Goal: Obtain resource: Obtain resource

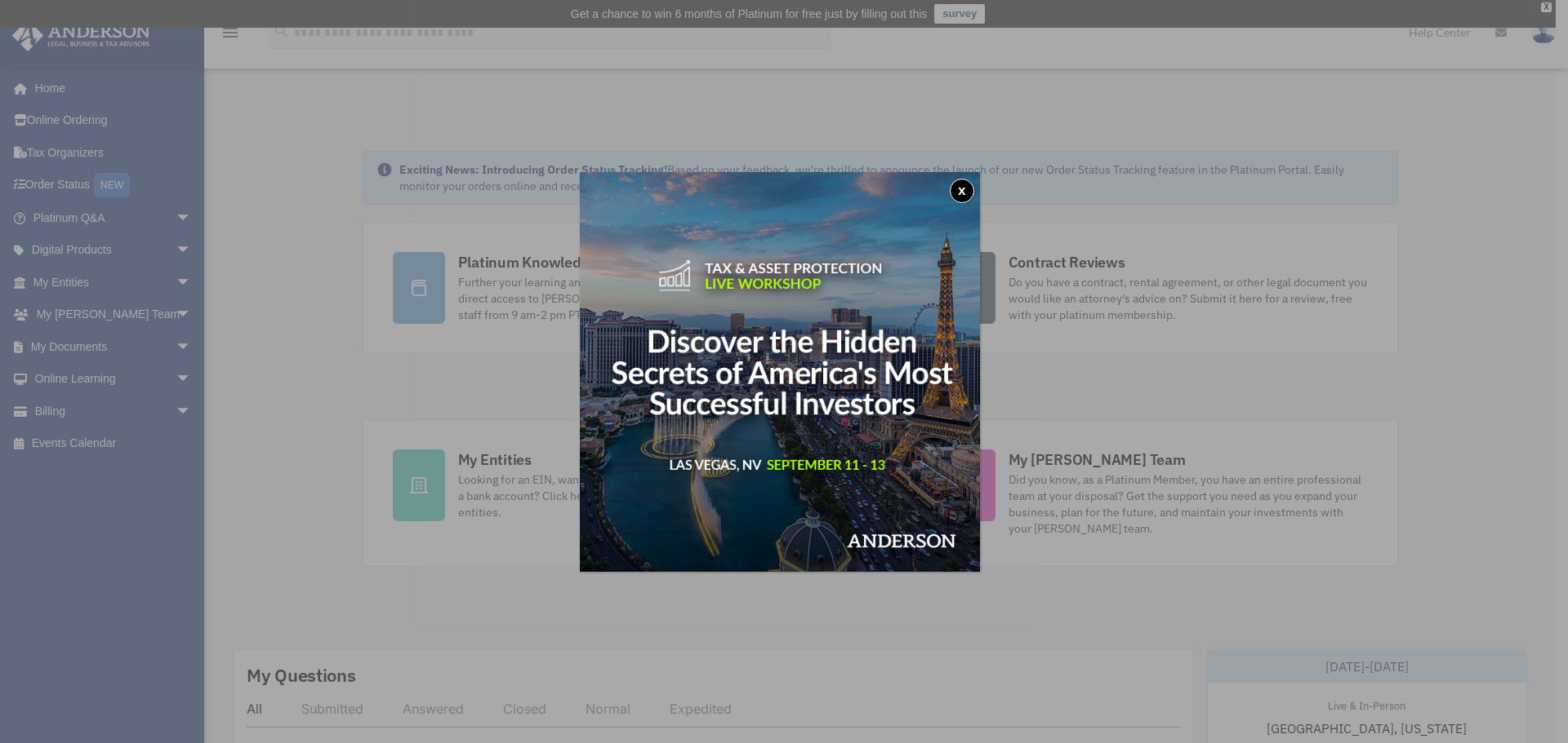
click at [961, 193] on button "x" at bounding box center [962, 191] width 25 height 25
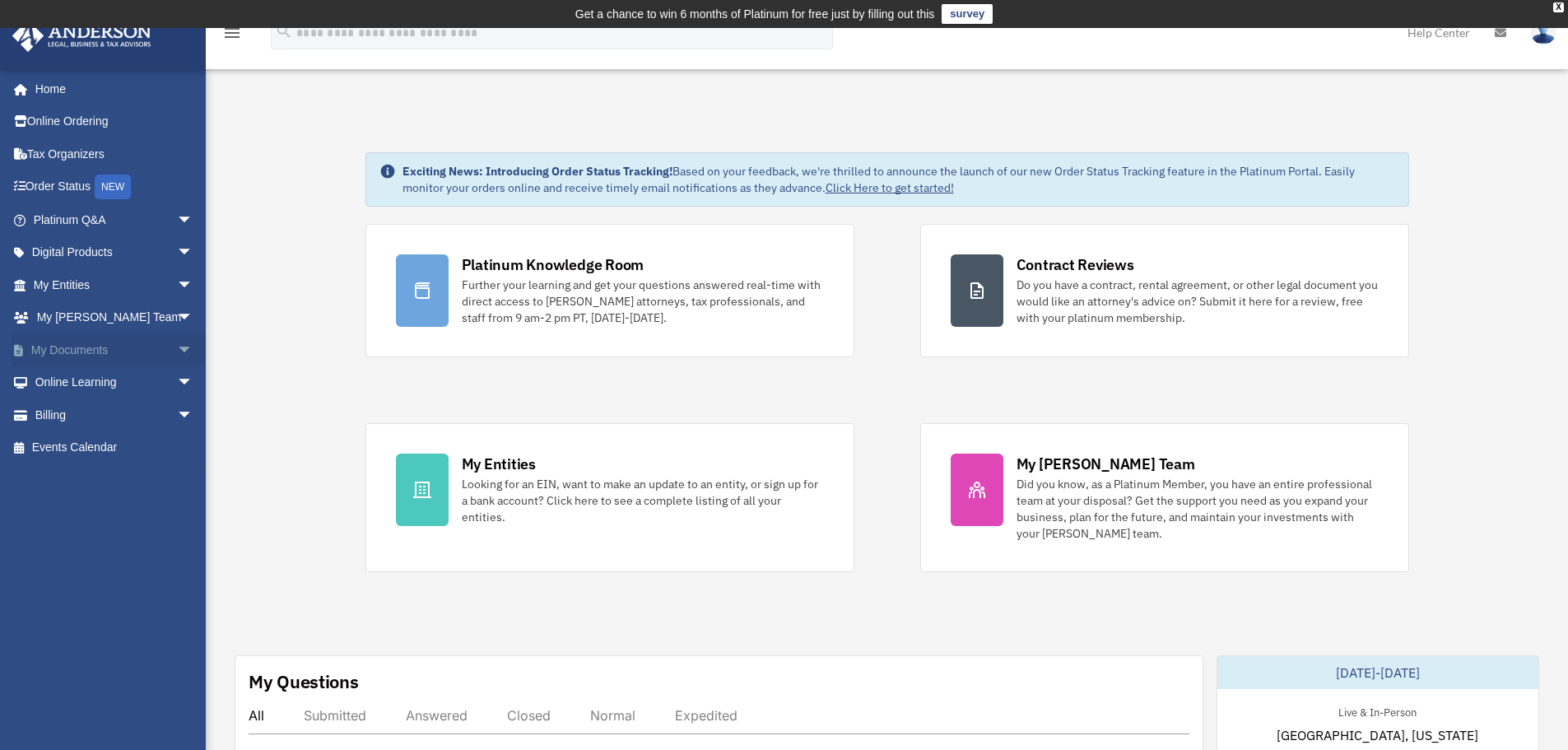
click at [65, 353] on link "My Documents arrow_drop_down" at bounding box center [114, 350] width 206 height 33
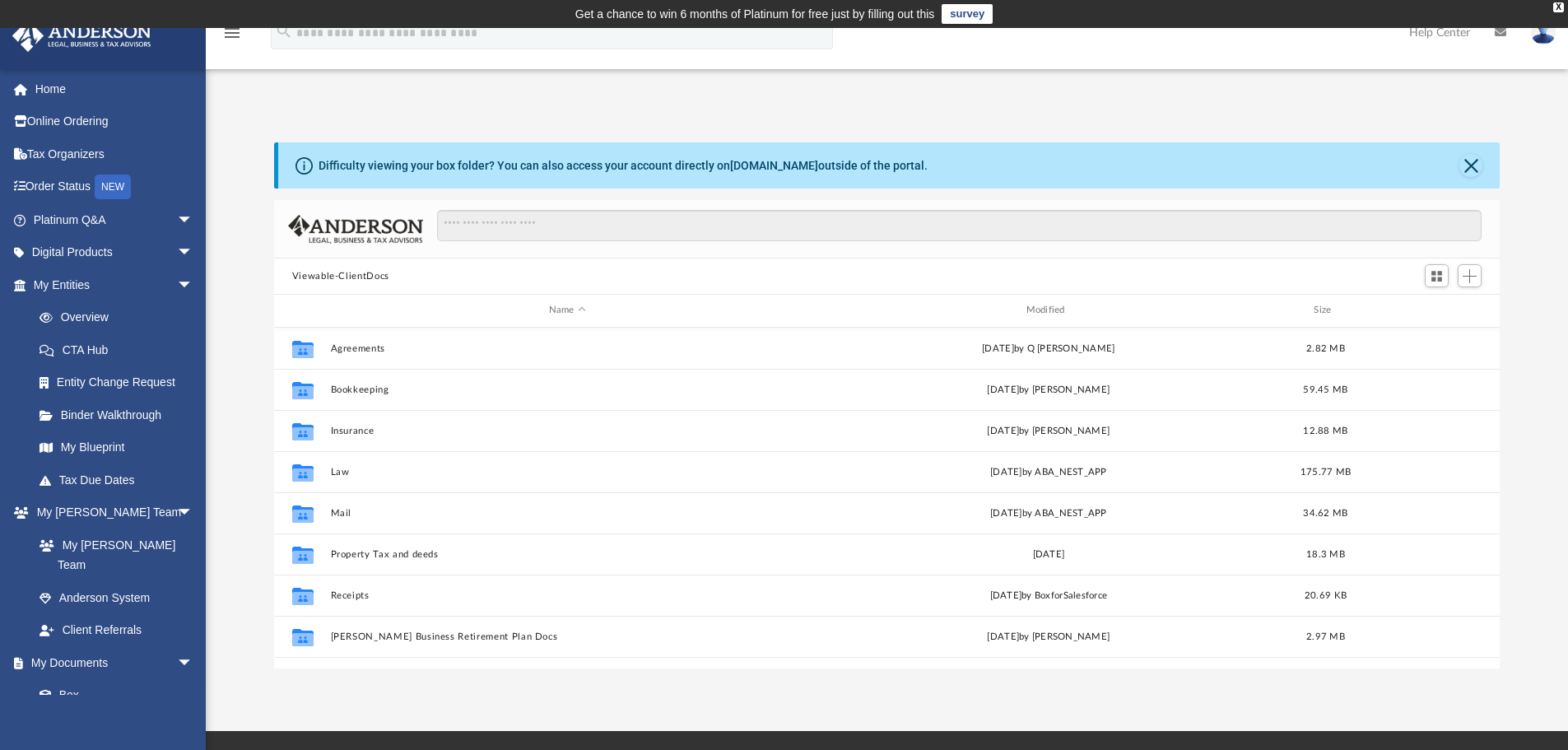
scroll to position [153, 0]
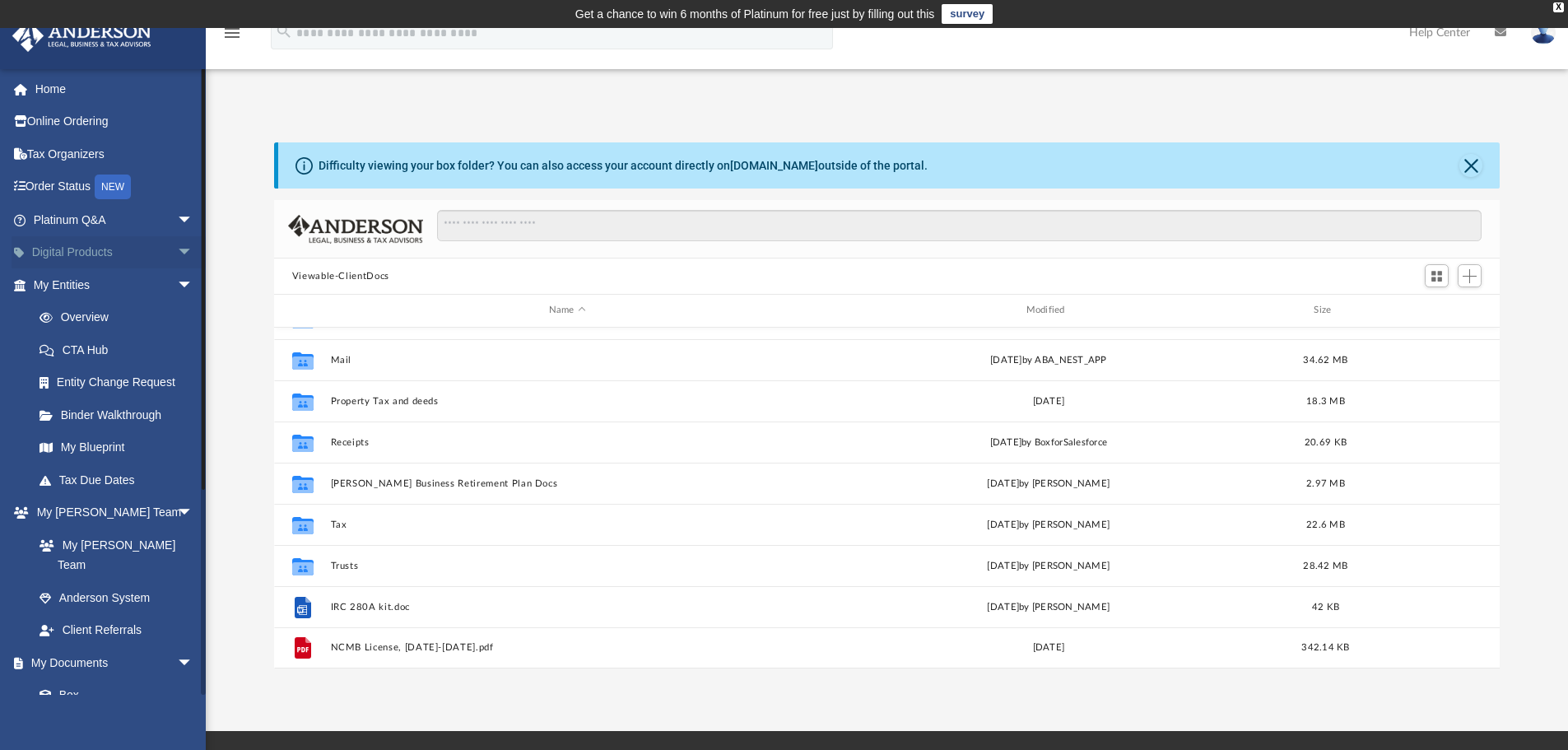
click at [177, 244] on span "arrow_drop_down" at bounding box center [193, 253] width 33 height 34
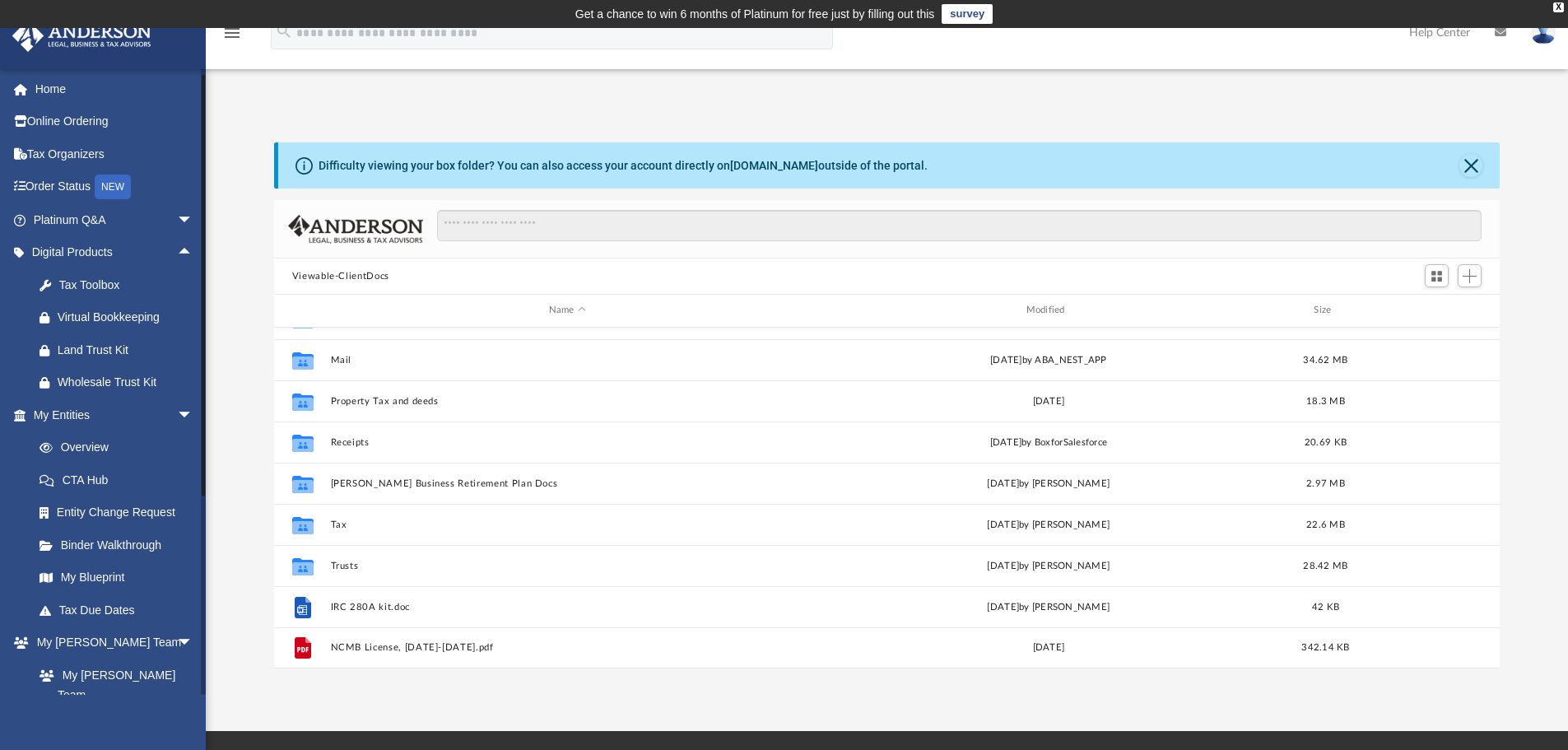
scroll to position [247, 0]
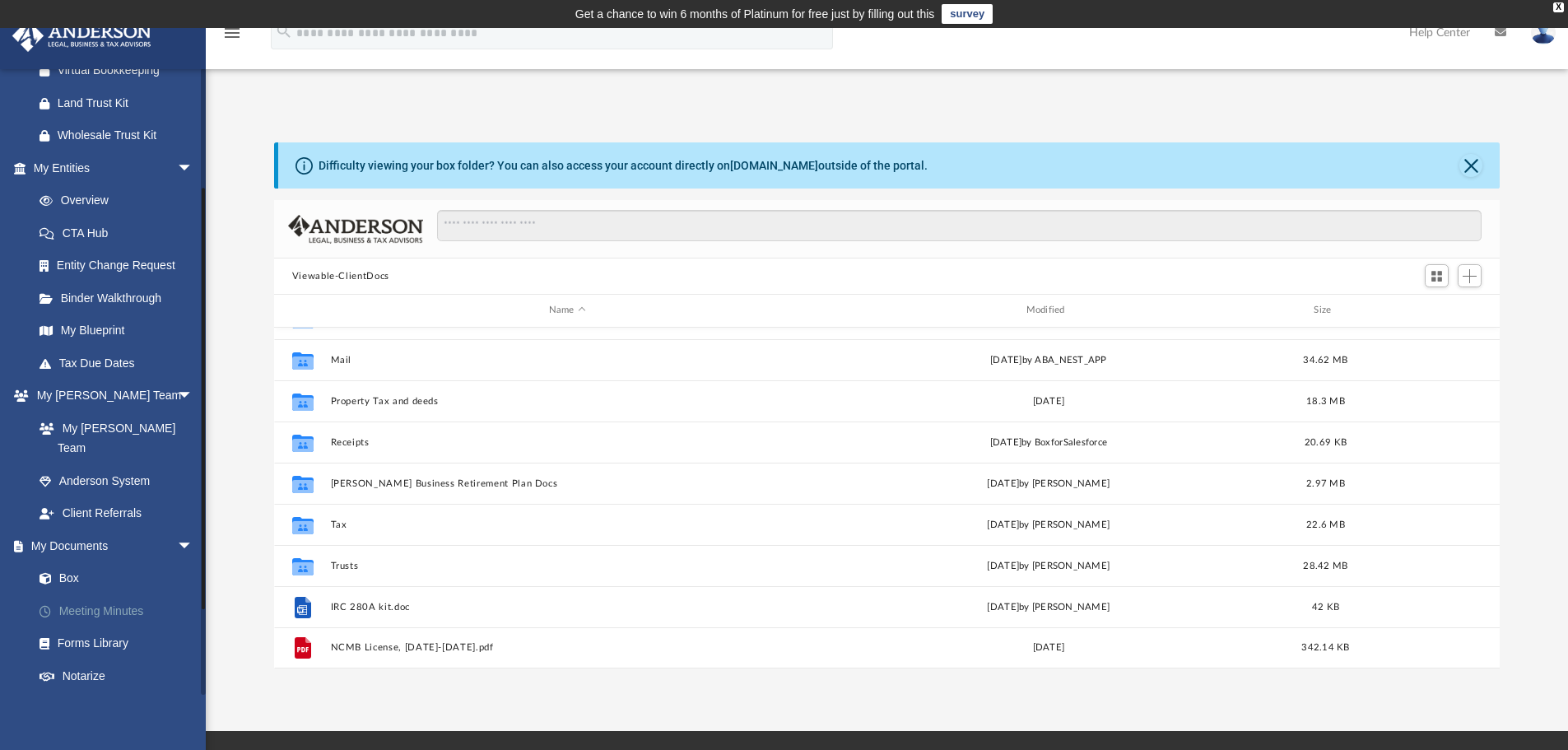
click at [97, 594] on link "Meeting Minutes" at bounding box center [120, 611] width 195 height 33
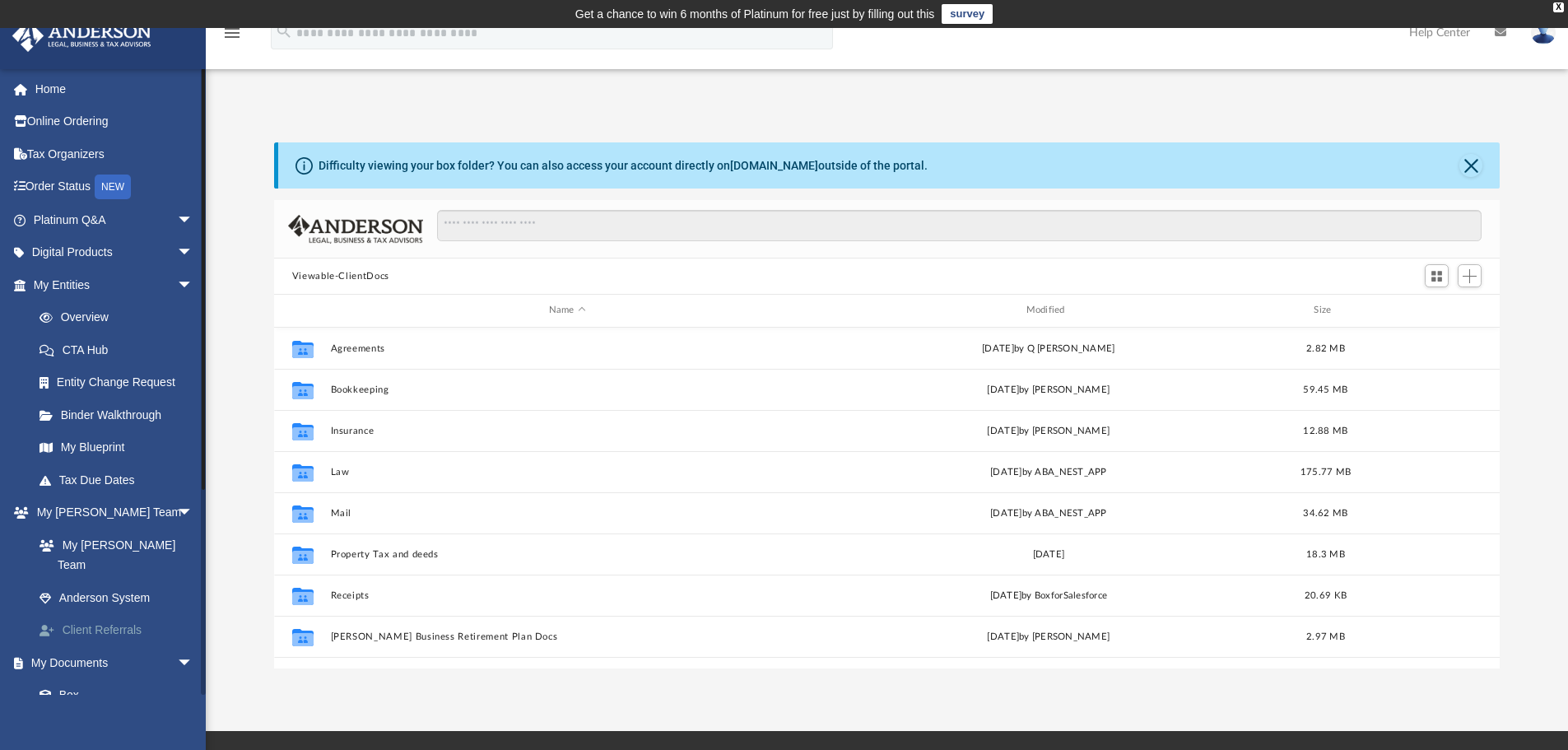
scroll to position [165, 0]
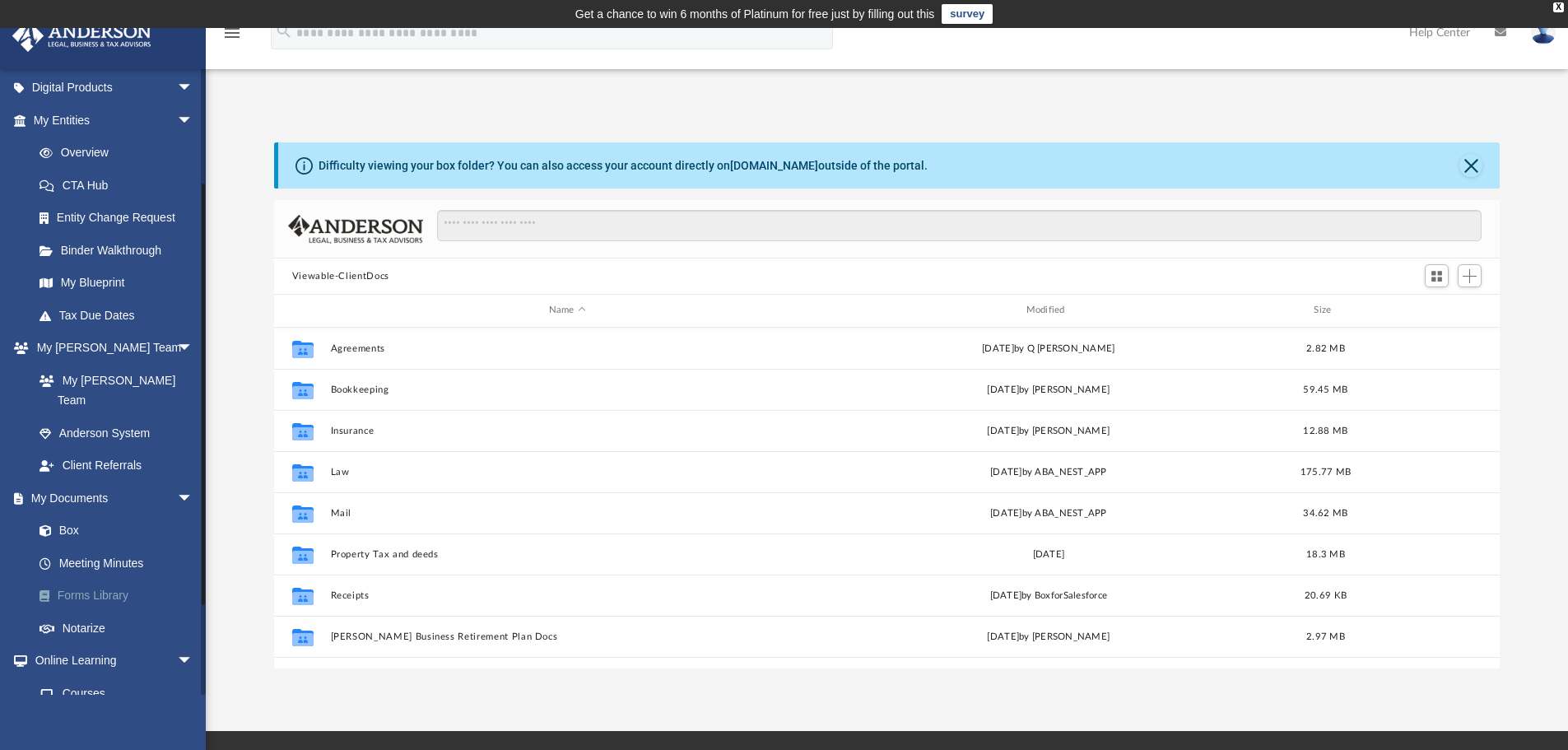
click at [95, 580] on link "Forms Library" at bounding box center [120, 596] width 195 height 33
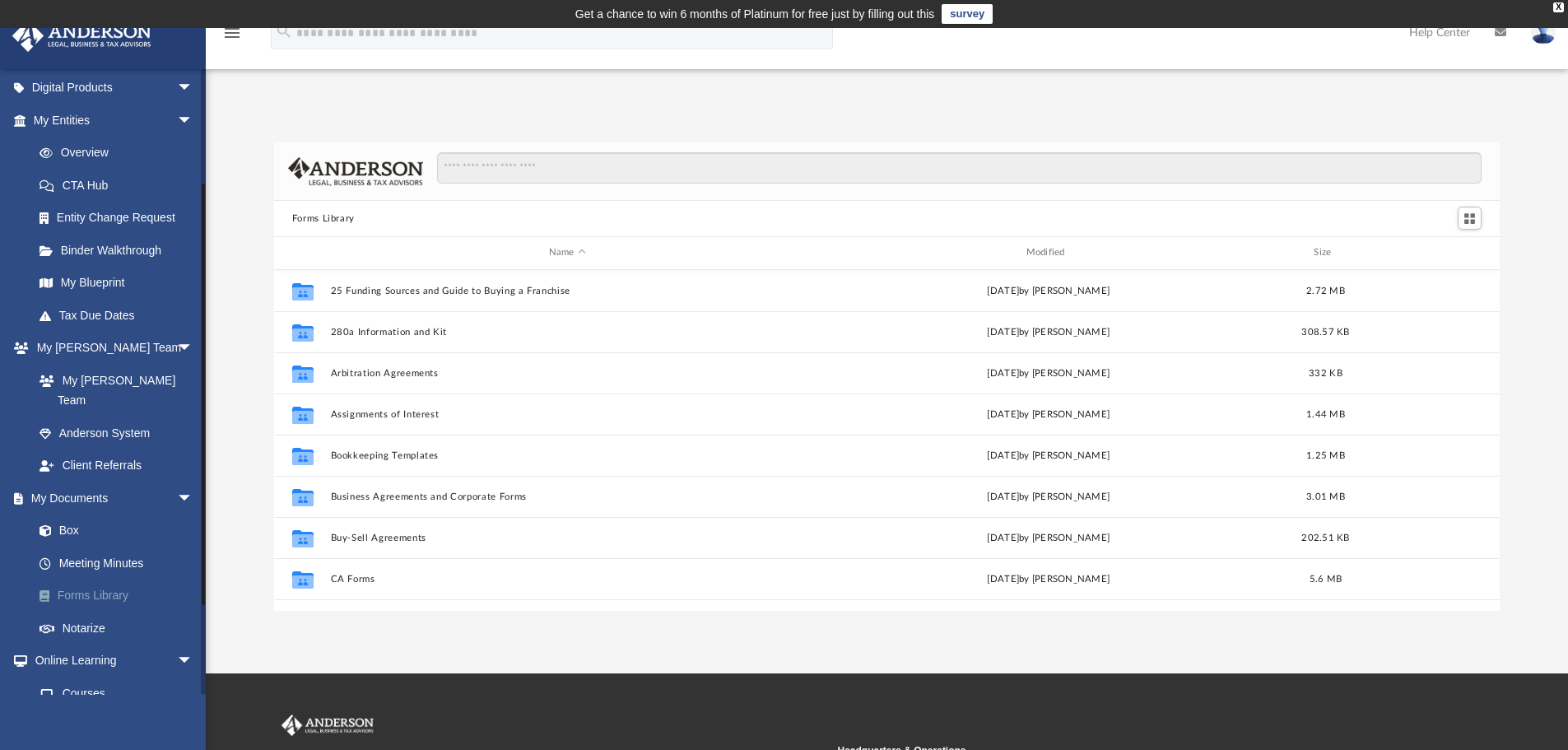
scroll to position [362, 1214]
click at [493, 168] on input "Search files and folders" at bounding box center [959, 168] width 1044 height 31
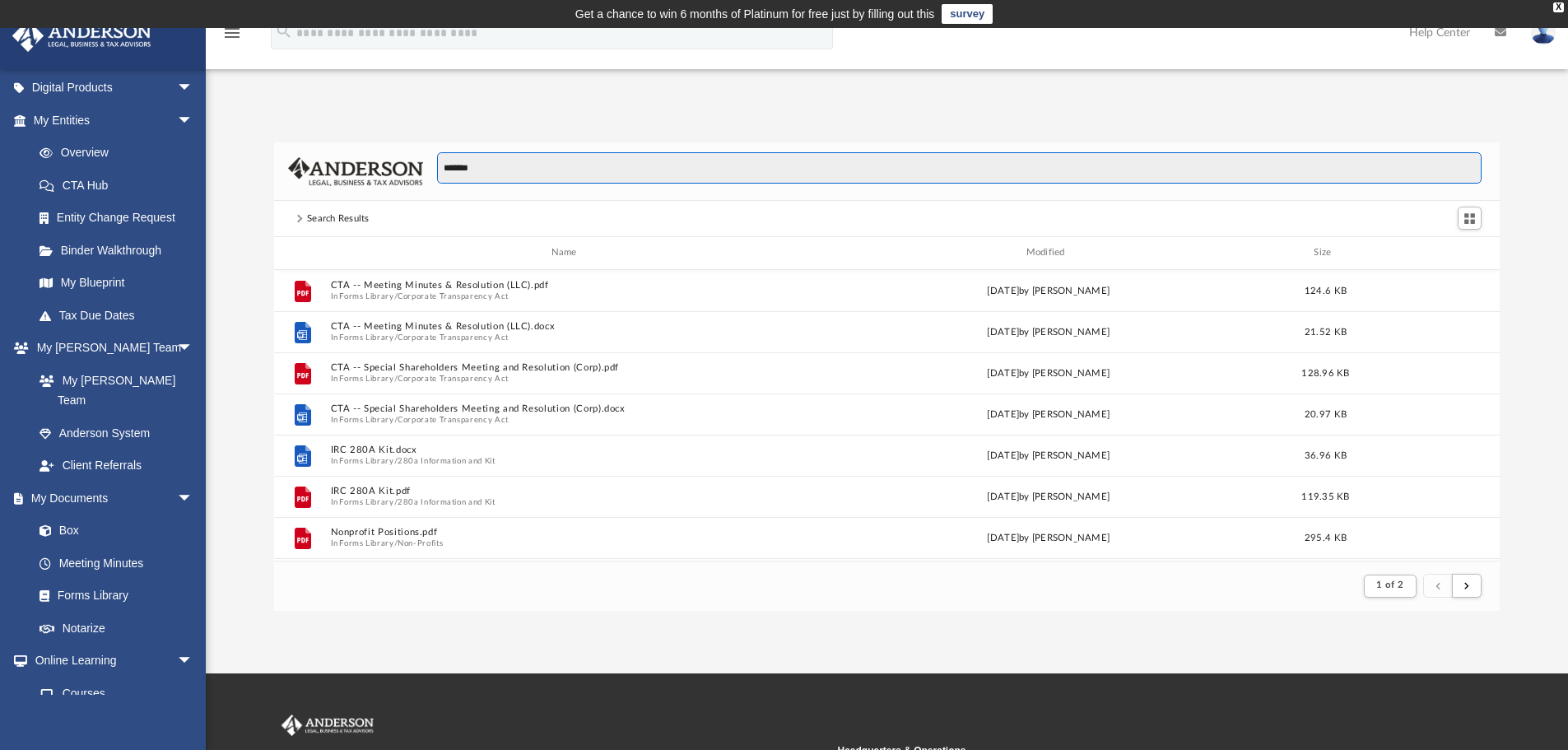
scroll to position [311, 1214]
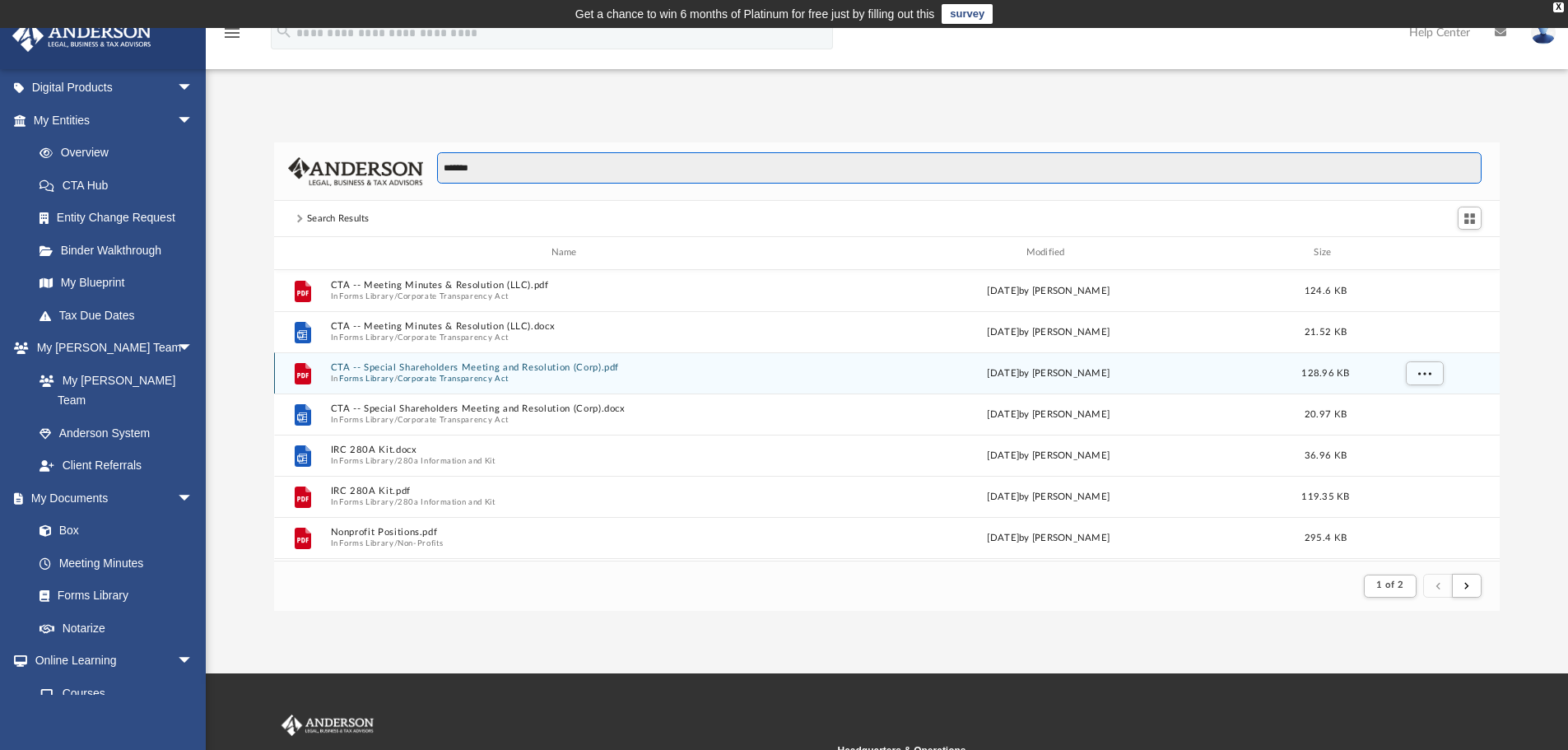
type input "*******"
click at [453, 375] on button "Corporate Transparency Act" at bounding box center [453, 378] width 111 height 10
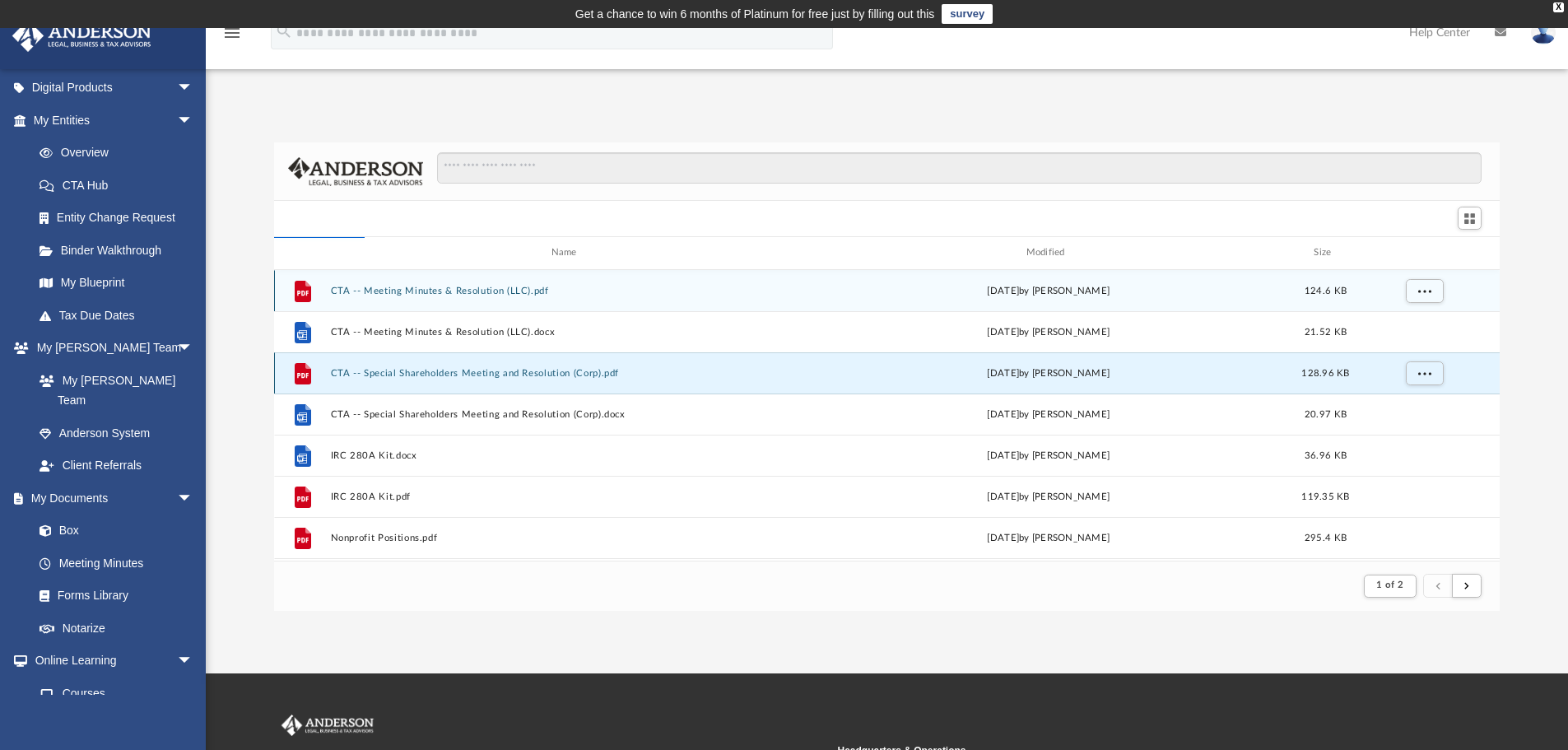
scroll to position [362, 1214]
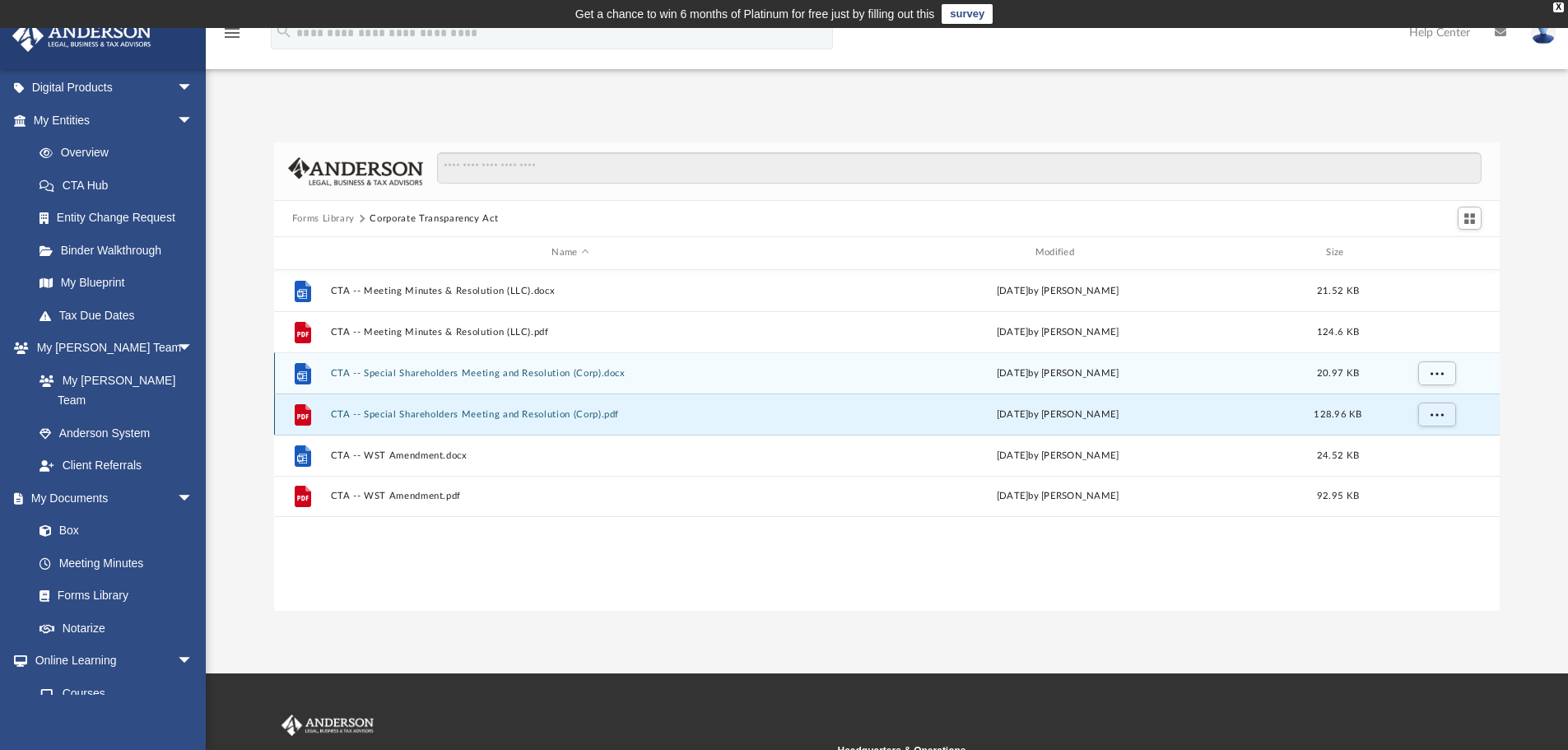
click at [495, 411] on button "CTA -- Special Shareholders Meeting and Resolution (Corp).pdf" at bounding box center [570, 415] width 480 height 10
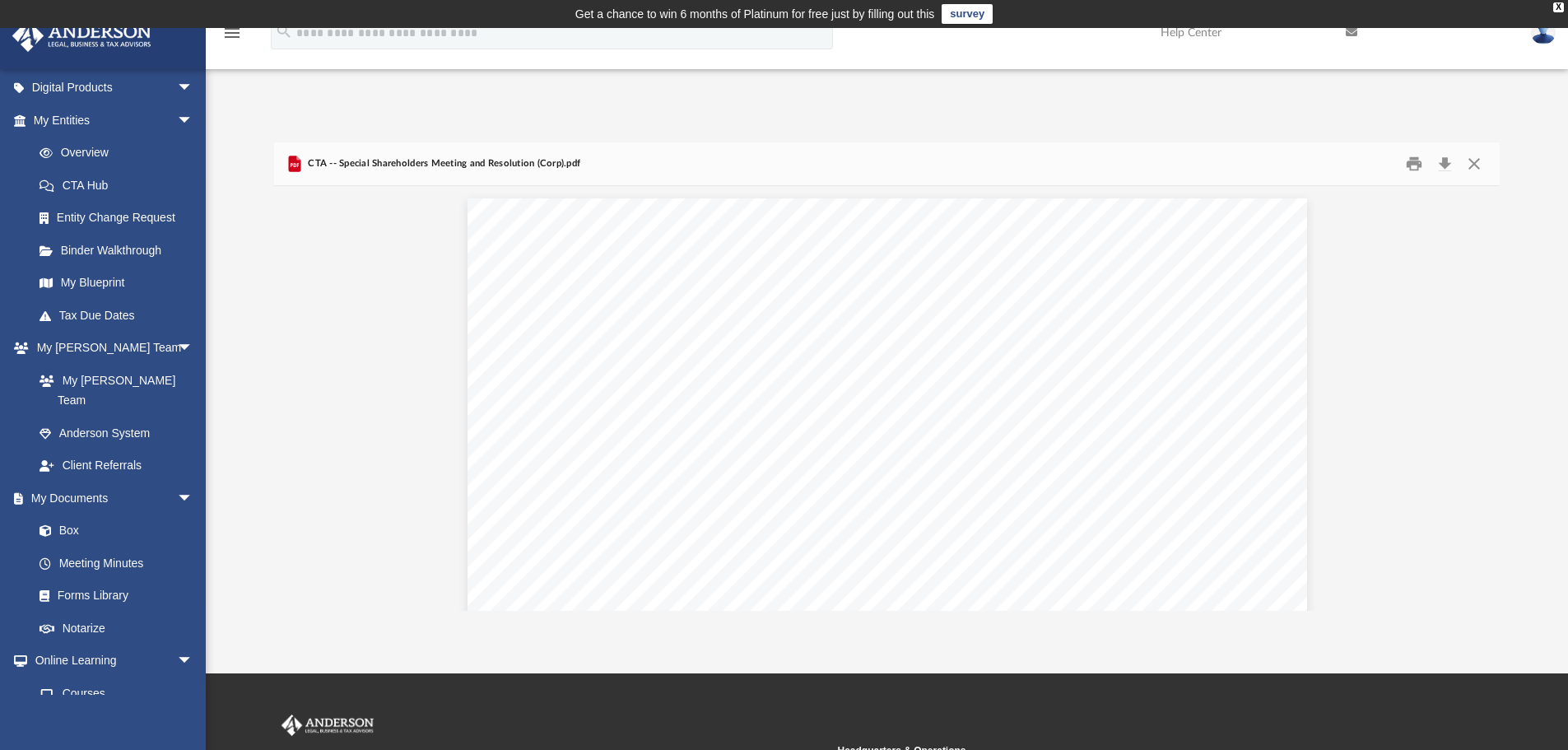
scroll to position [2471, 0]
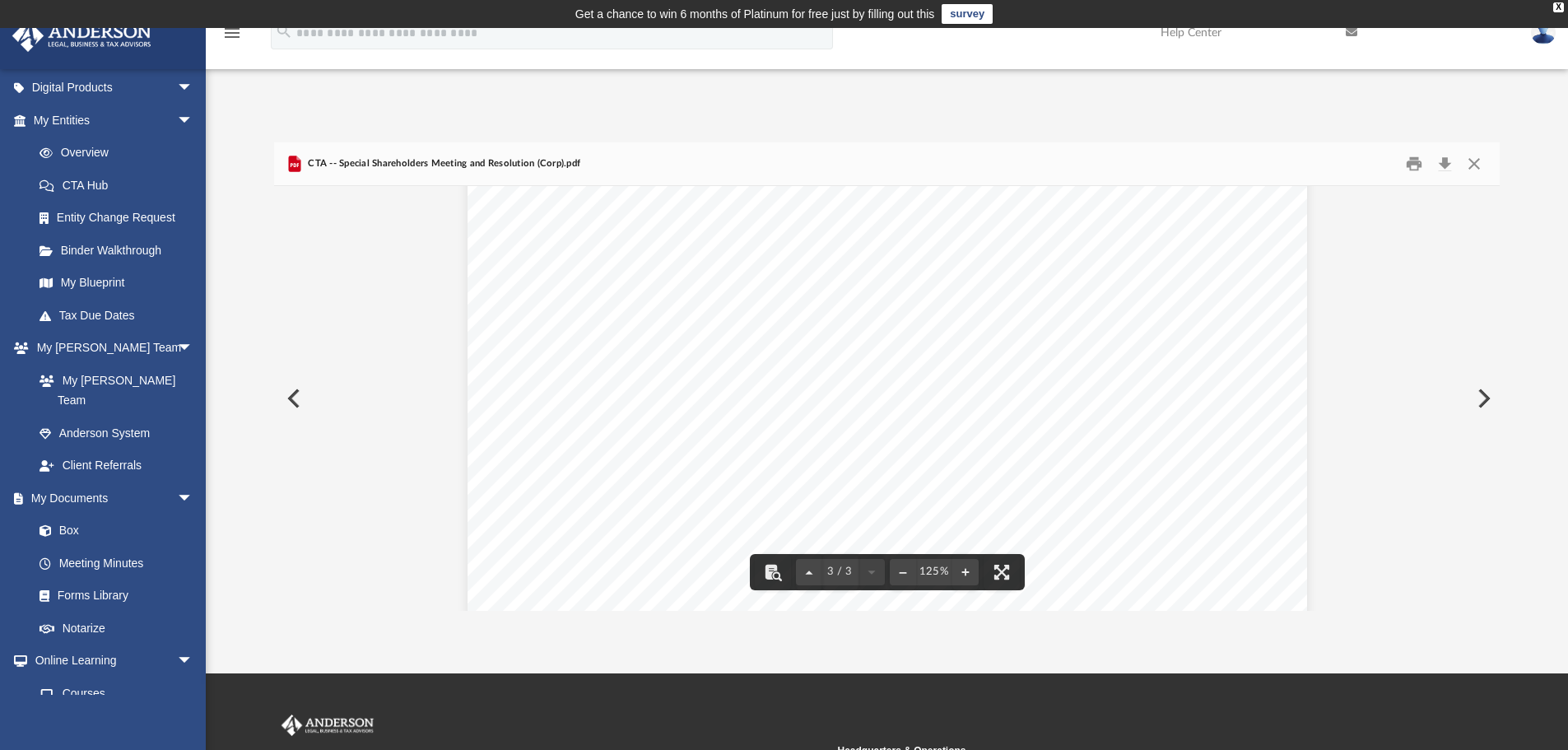
click at [288, 397] on button "Preview" at bounding box center [292, 399] width 36 height 46
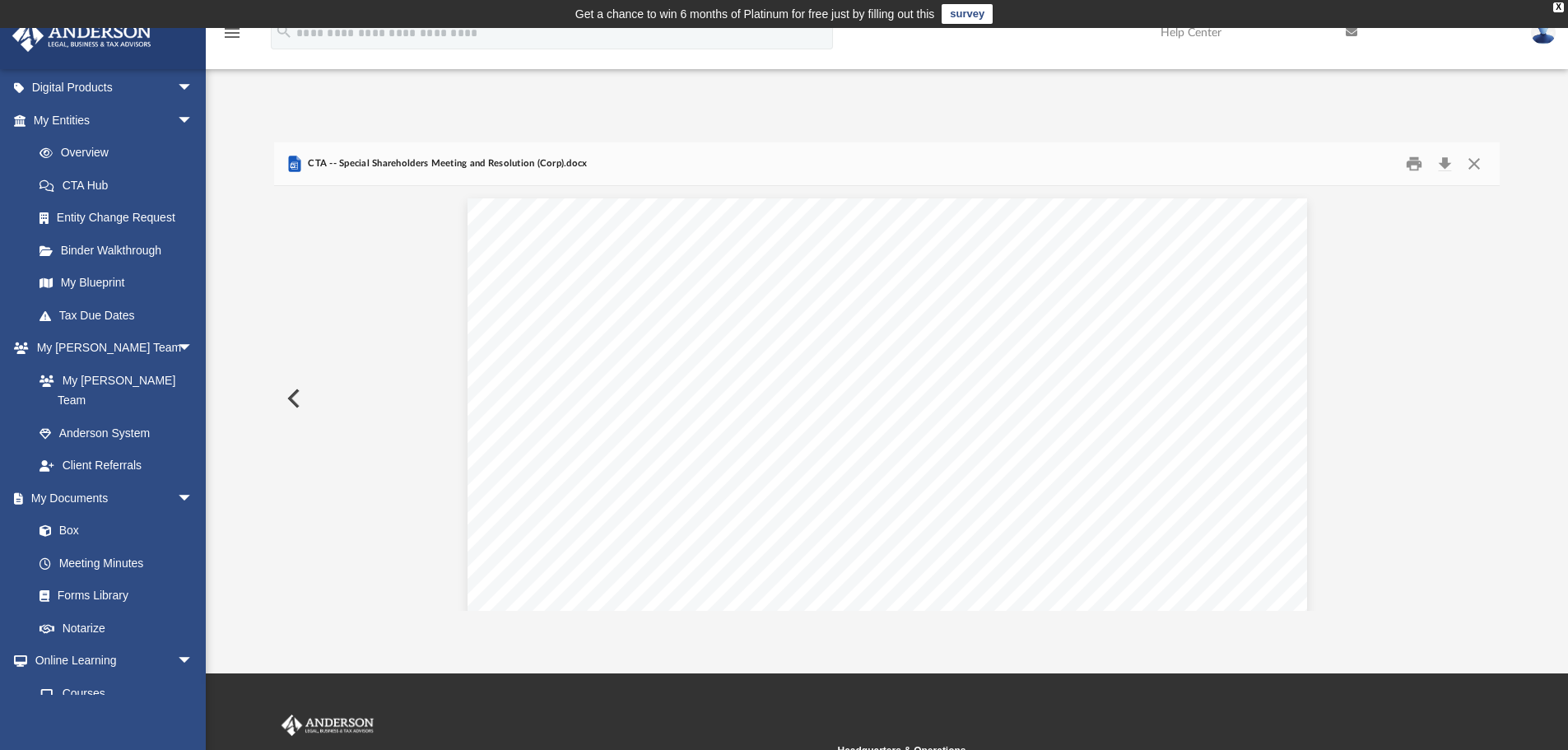
click at [288, 397] on button "Preview" at bounding box center [292, 399] width 36 height 46
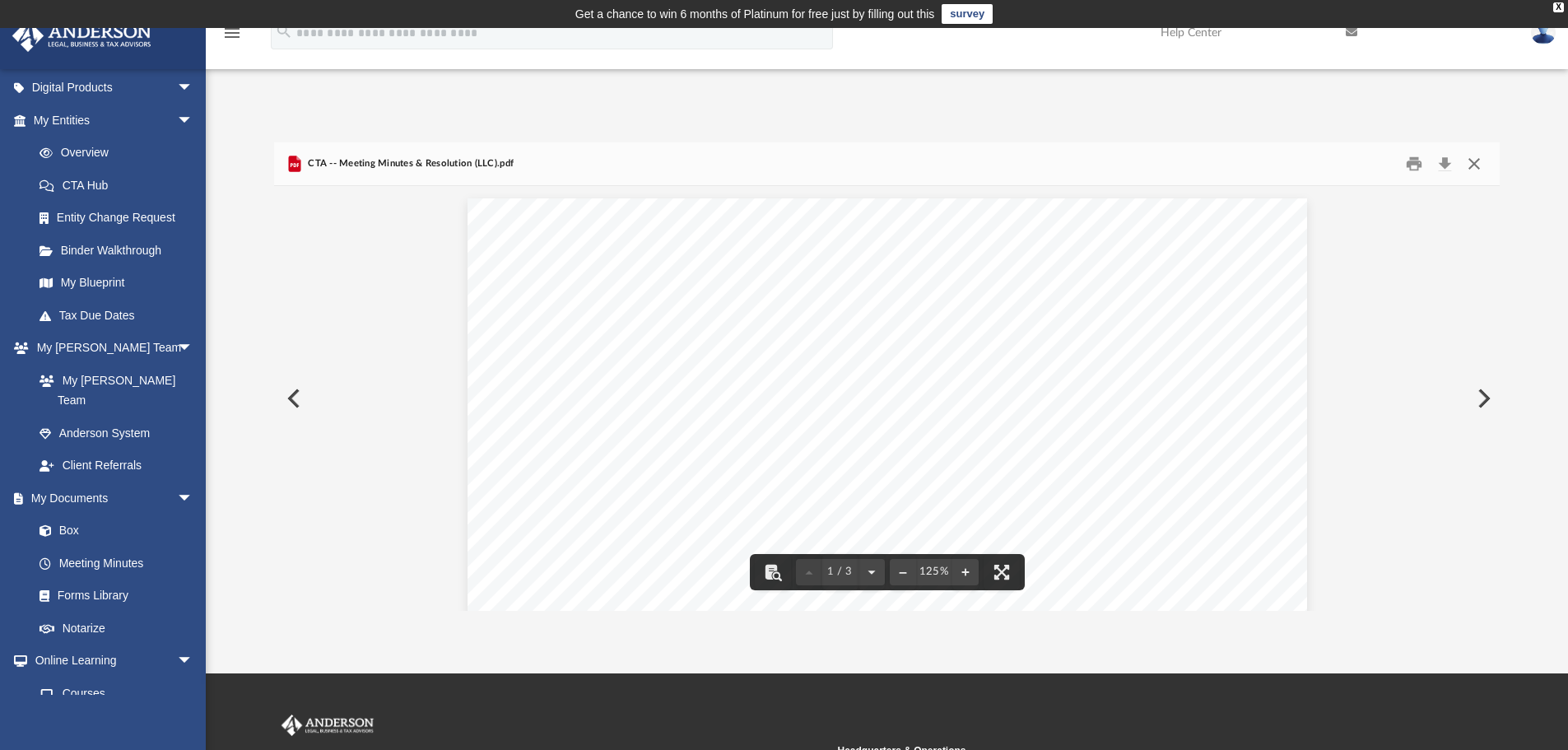
click at [1467, 165] on button "Close" at bounding box center [1474, 164] width 29 height 26
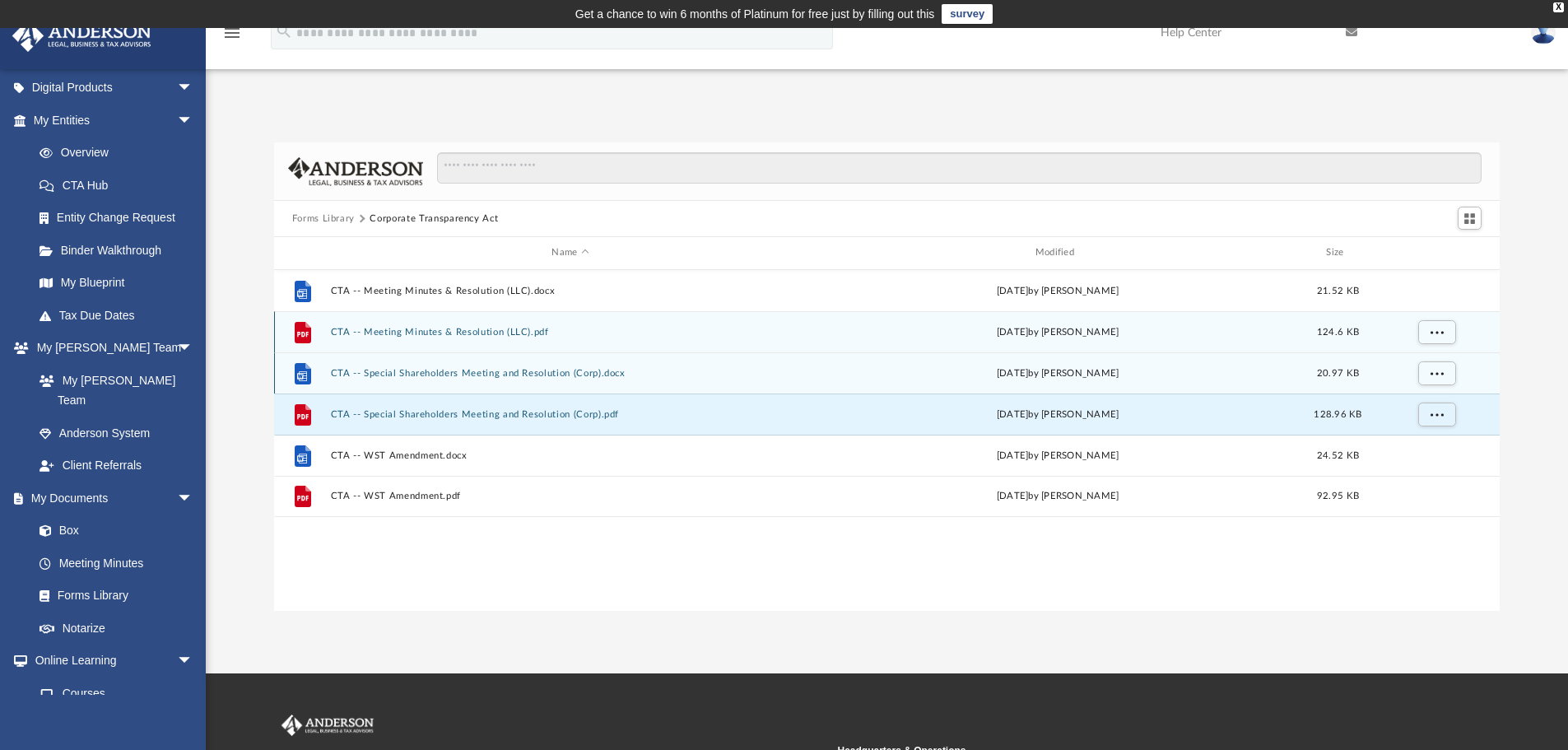
click at [451, 337] on button "CTA -- Meeting Minutes & Resolution (LLC).pdf" at bounding box center [570, 332] width 480 height 10
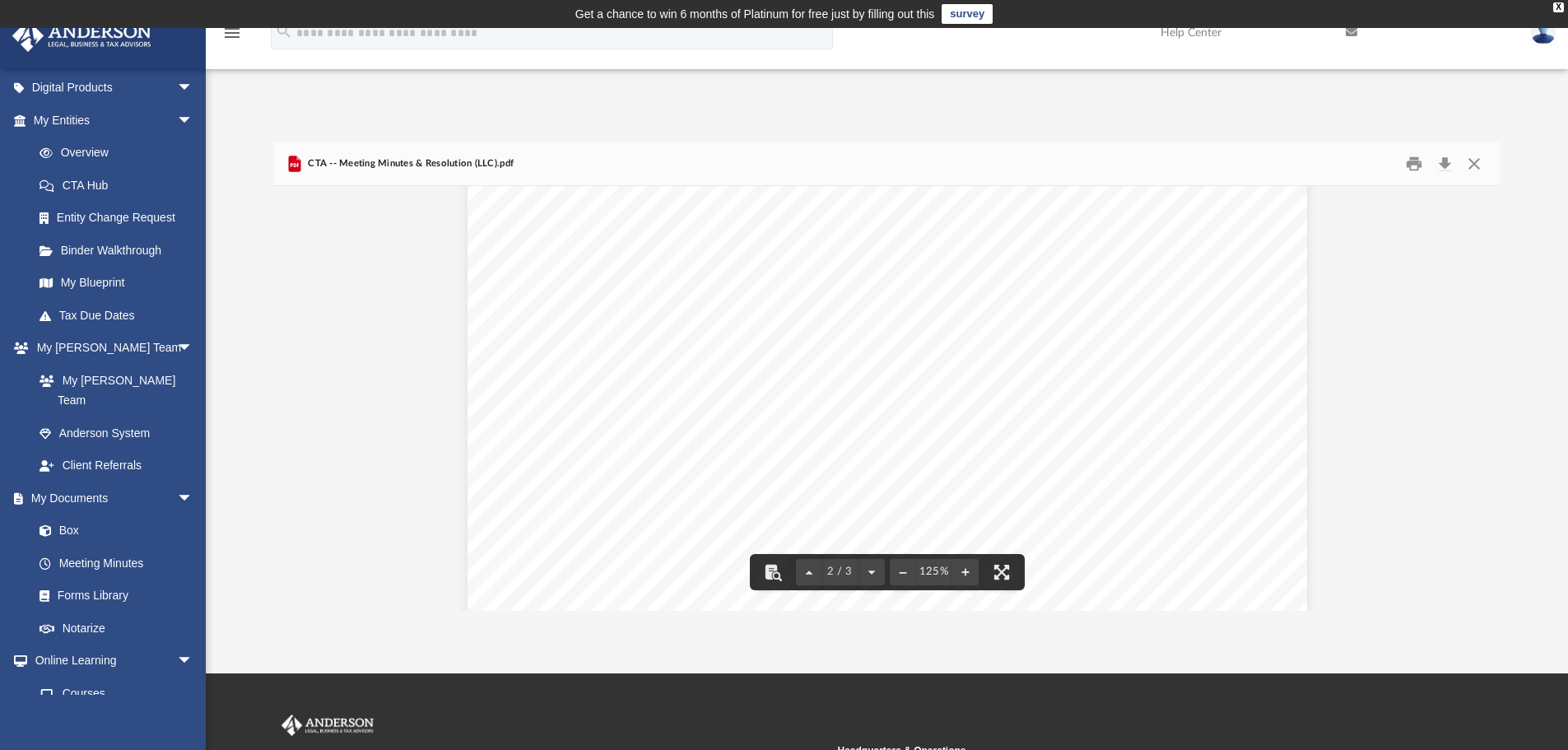
scroll to position [1400, 0]
click at [1476, 160] on button "Close" at bounding box center [1474, 164] width 29 height 26
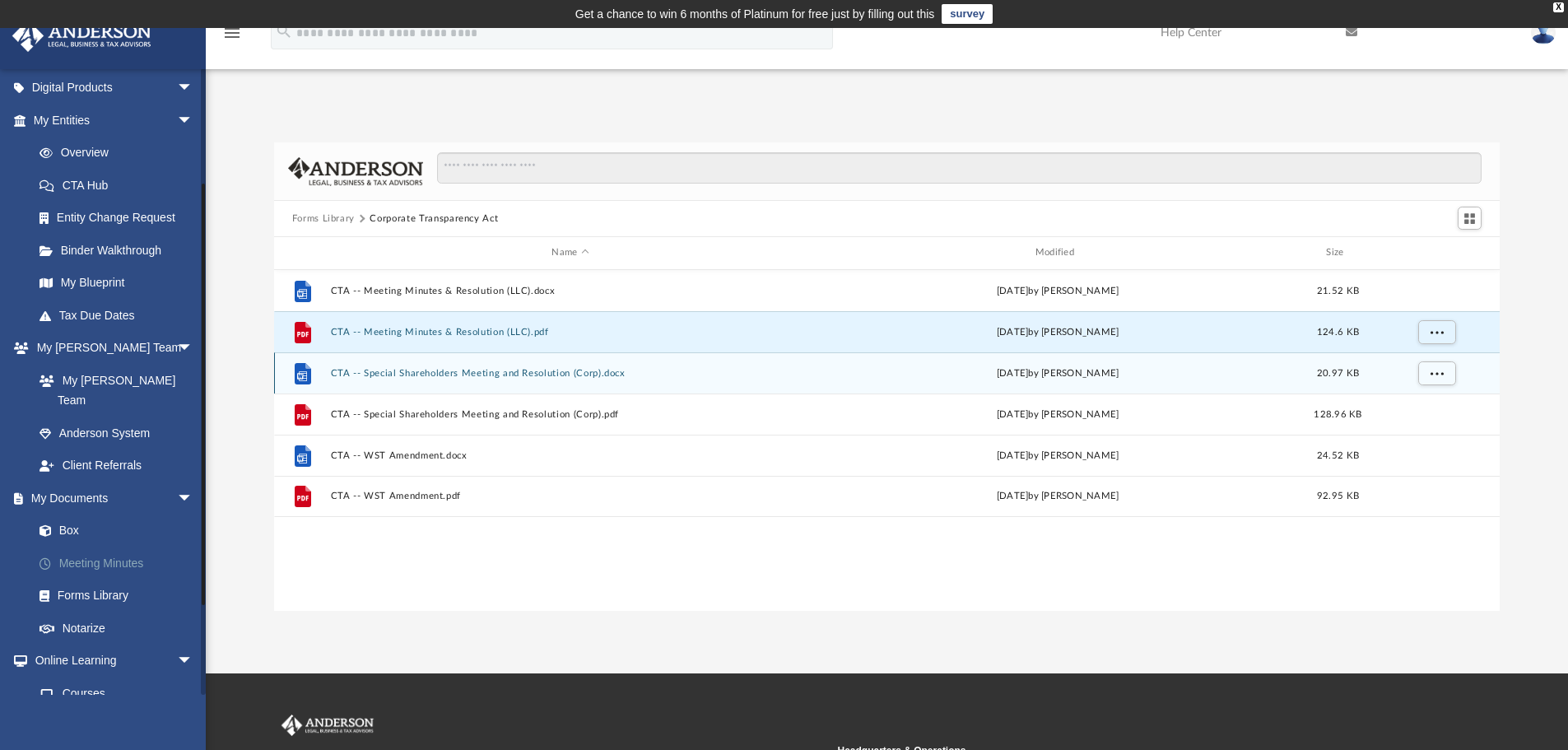
click at [112, 547] on link "Meeting Minutes" at bounding box center [120, 563] width 195 height 33
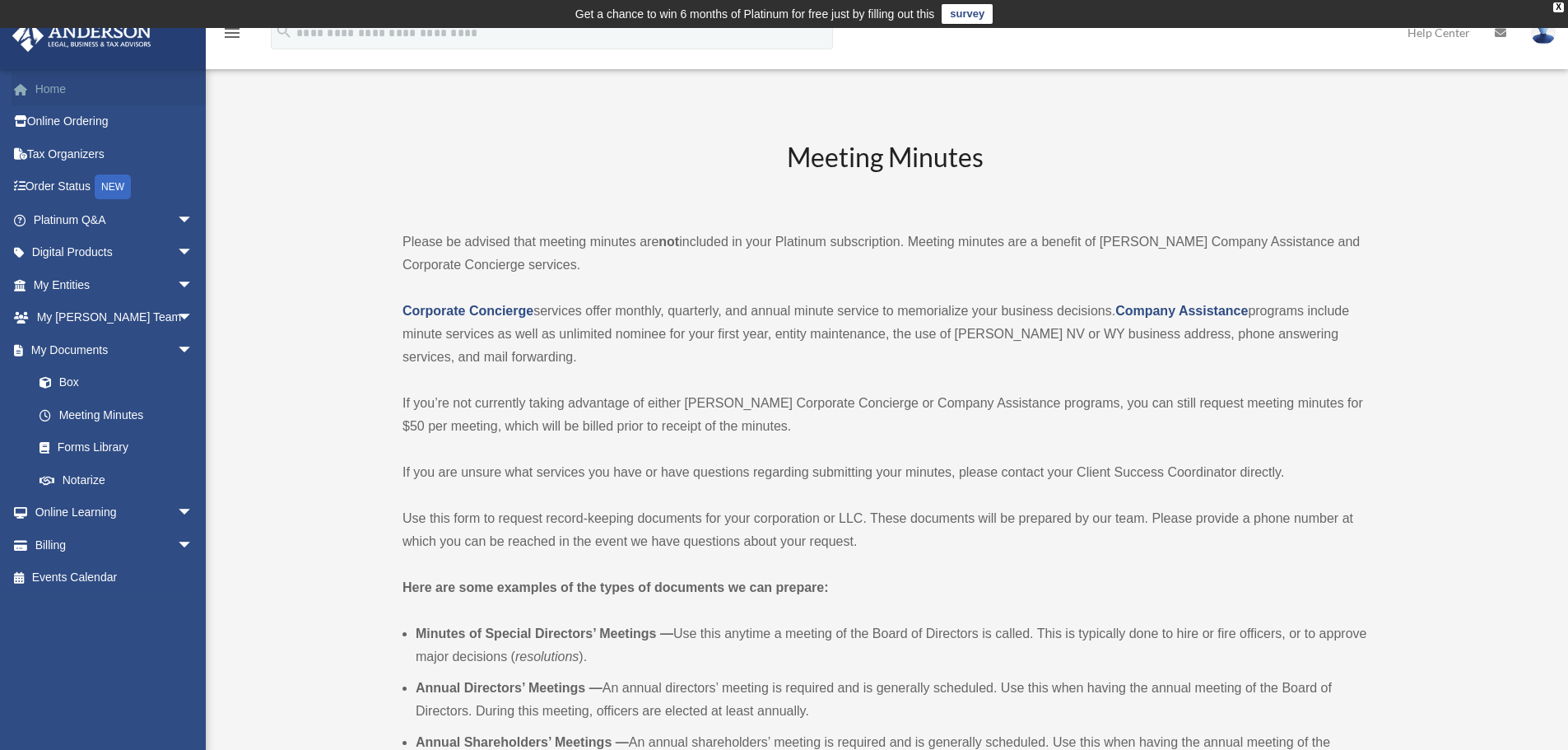
click at [44, 88] on link "Home" at bounding box center [114, 89] width 206 height 33
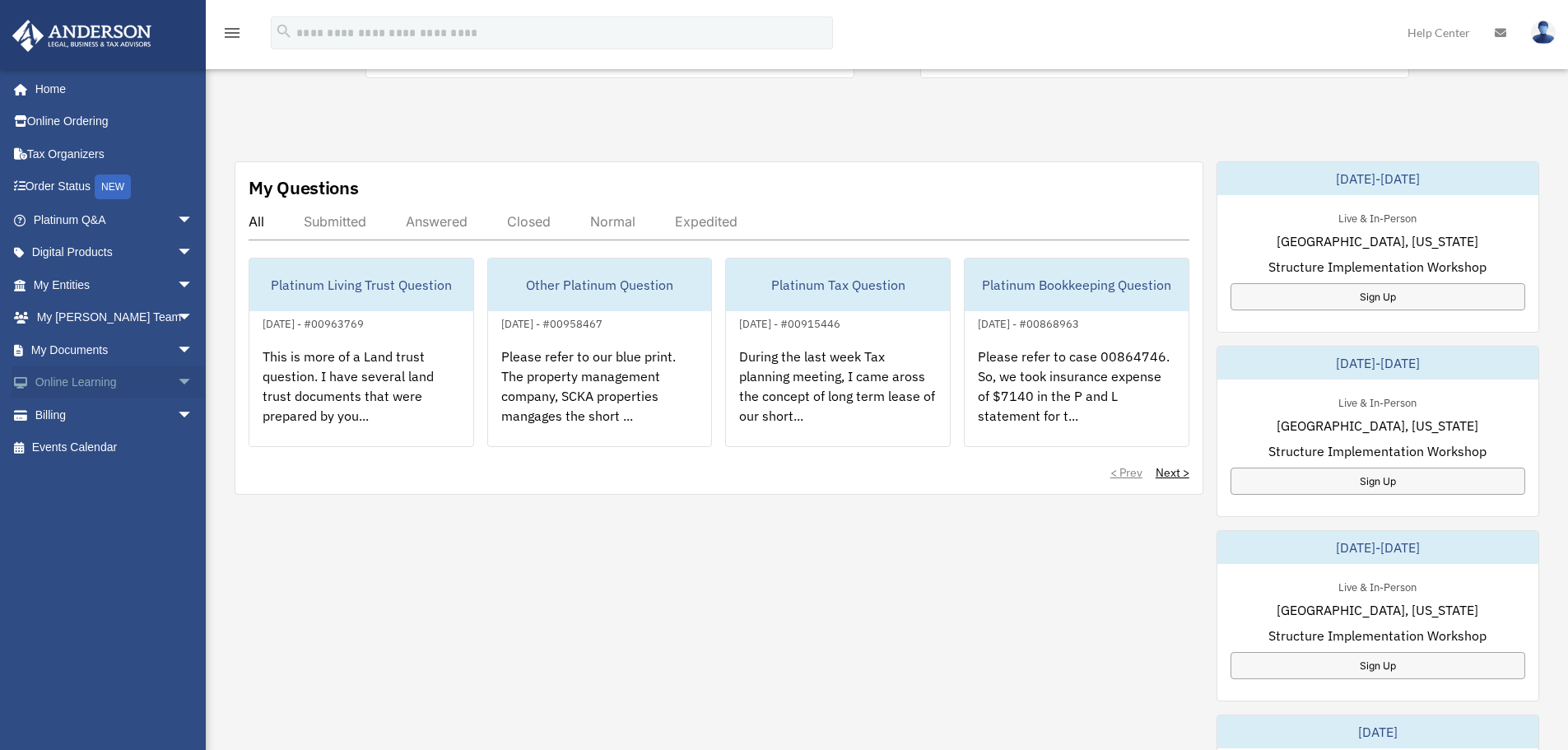
scroll to position [495, 0]
click at [177, 254] on span "arrow_drop_down" at bounding box center [193, 253] width 33 height 34
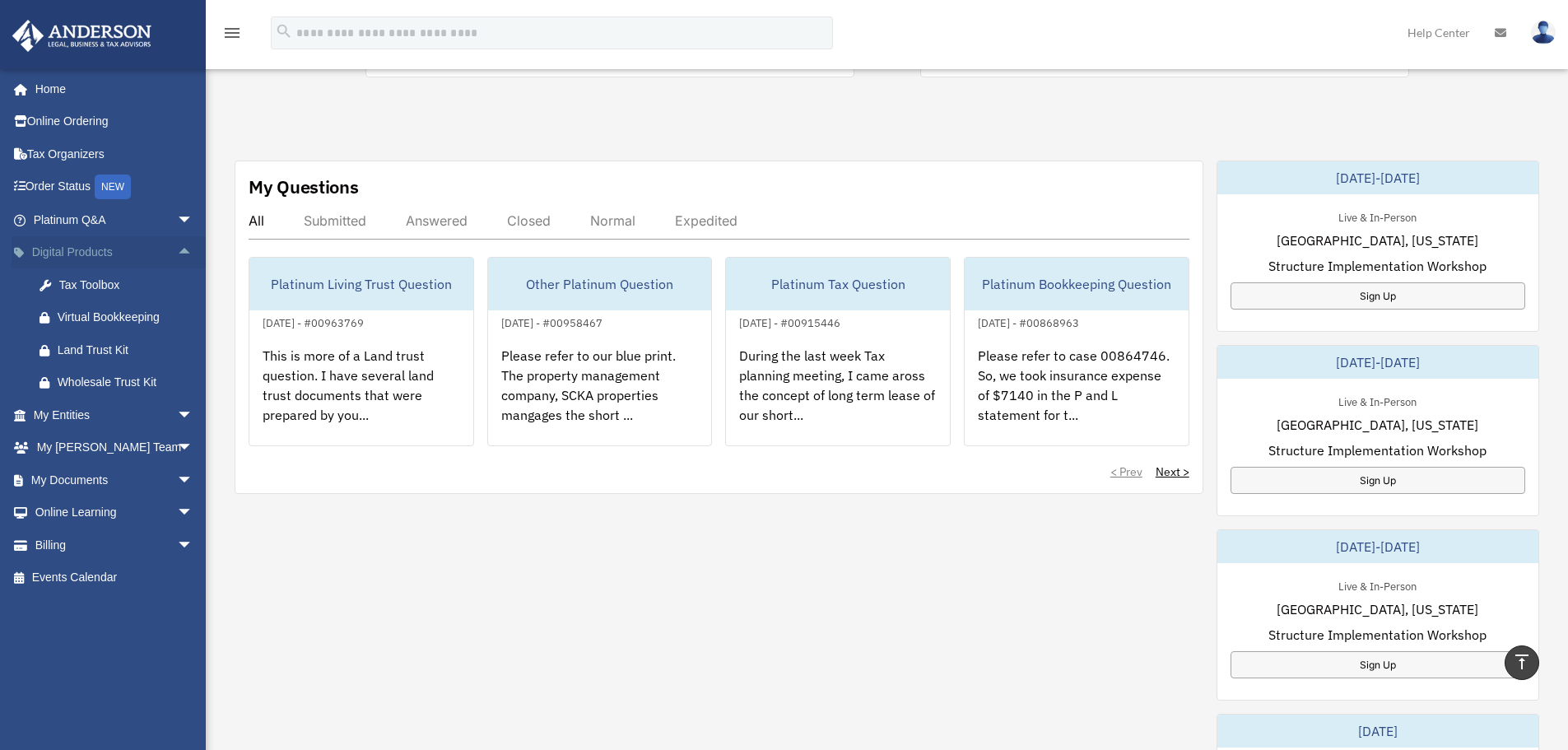
click at [177, 254] on span "arrow_drop_up" at bounding box center [193, 253] width 33 height 34
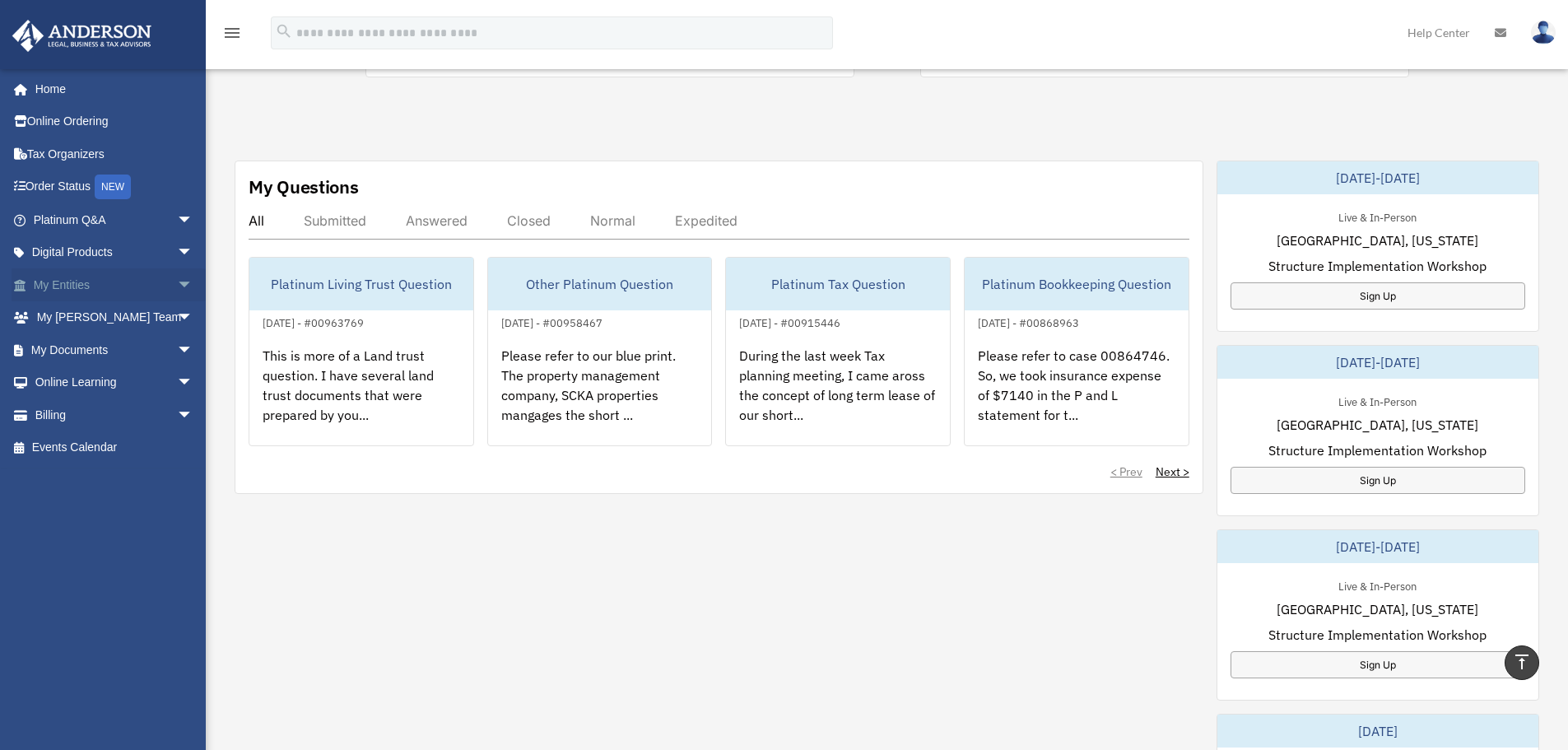
click at [177, 289] on span "arrow_drop_down" at bounding box center [193, 285] width 33 height 34
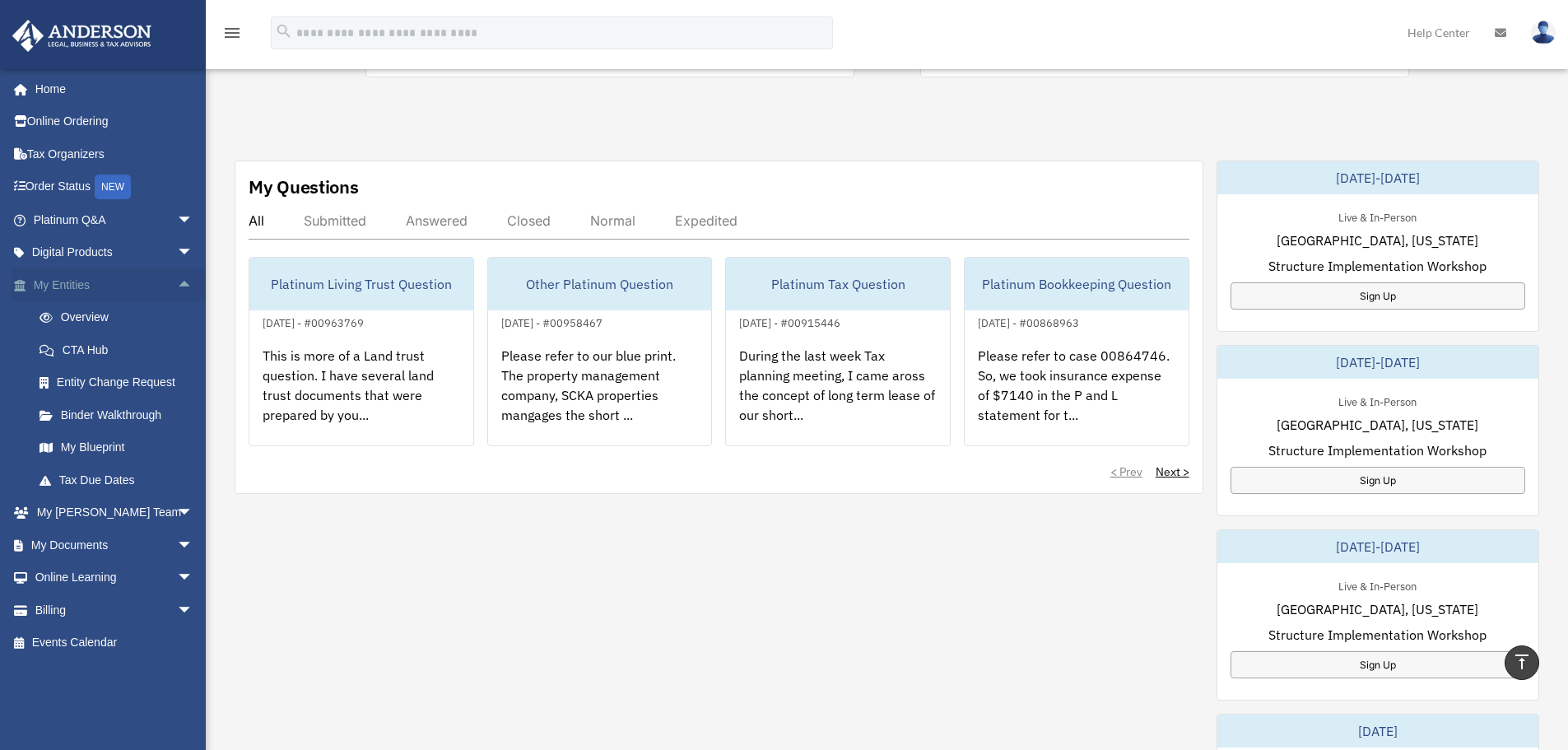
click at [177, 287] on span "arrow_drop_up" at bounding box center [193, 285] width 33 height 34
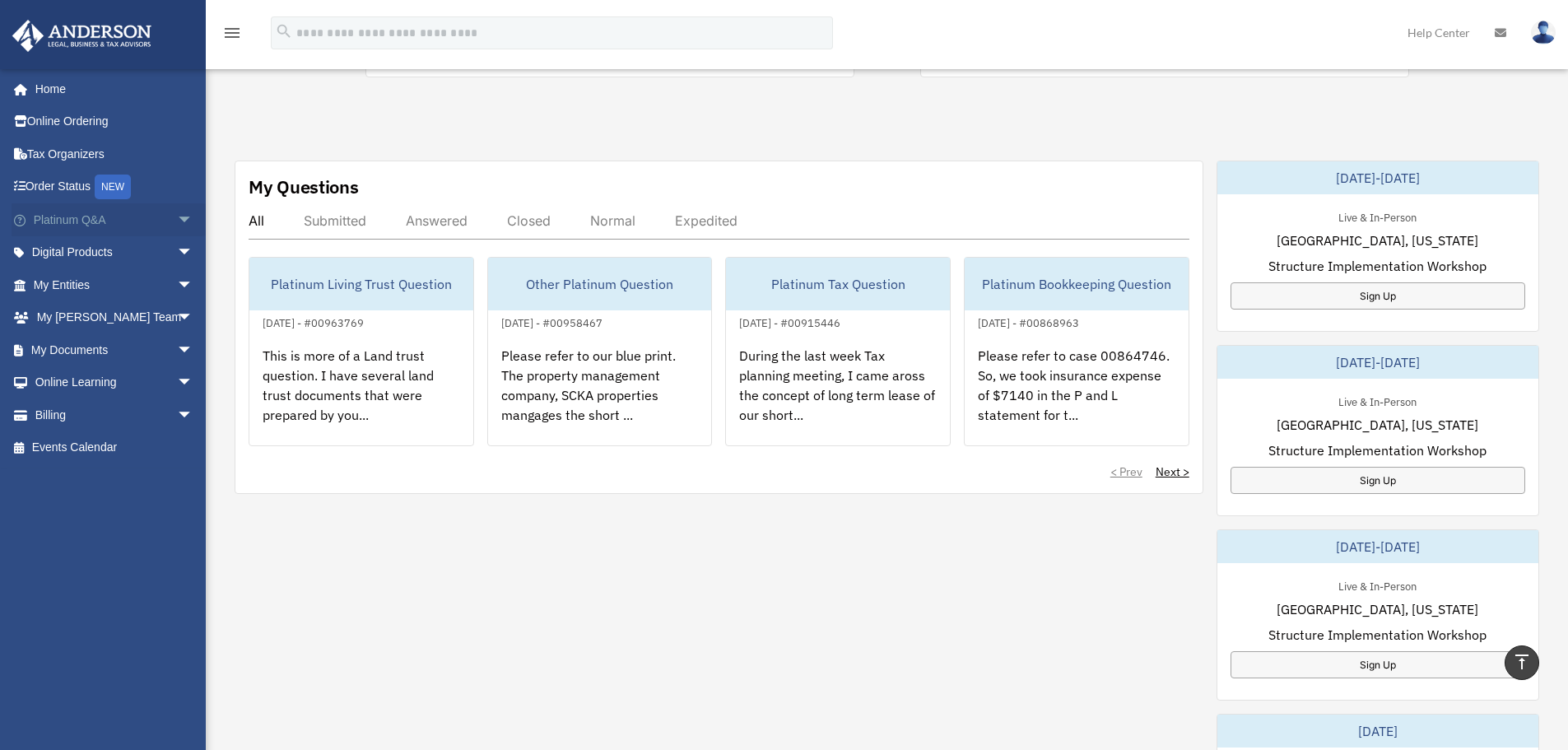
click at [177, 221] on span "arrow_drop_down" at bounding box center [193, 220] width 33 height 34
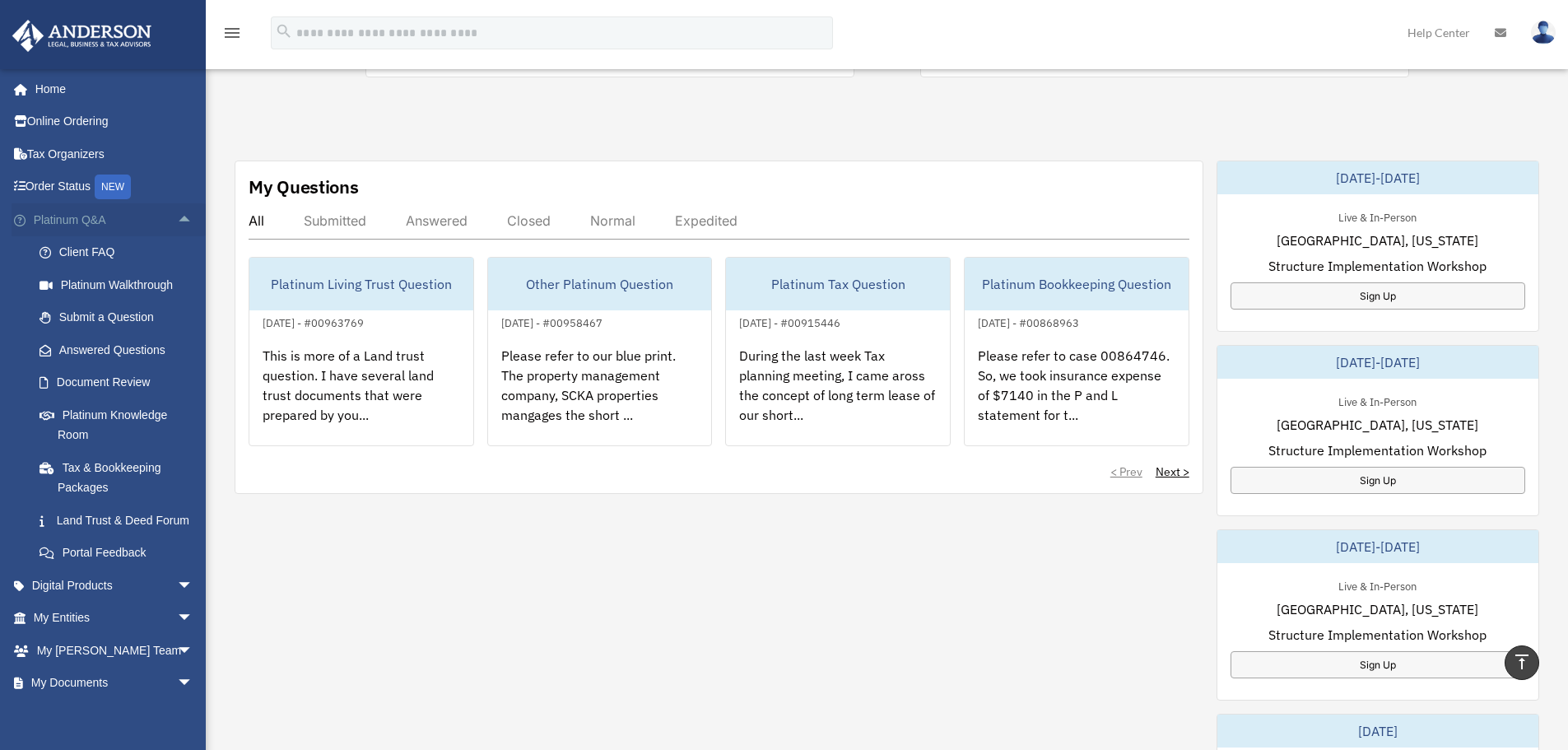
click at [177, 221] on span "arrow_drop_up" at bounding box center [193, 220] width 33 height 34
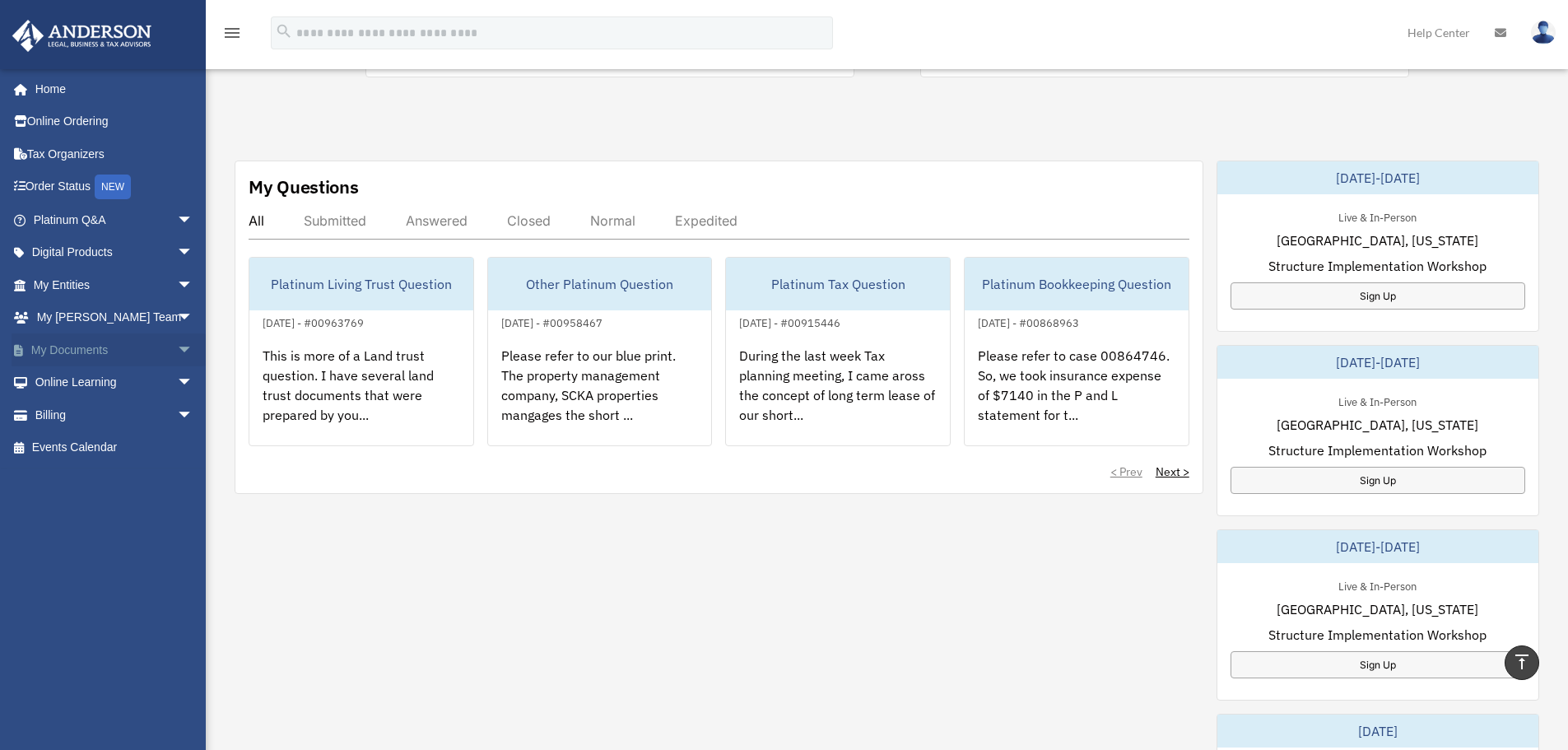
click at [177, 357] on span "arrow_drop_down" at bounding box center [193, 350] width 33 height 34
click at [177, 352] on span "arrow_drop_up" at bounding box center [193, 350] width 33 height 34
click at [177, 353] on span "arrow_drop_down" at bounding box center [193, 350] width 33 height 34
click at [102, 415] on link "Meeting Minutes" at bounding box center [120, 415] width 195 height 33
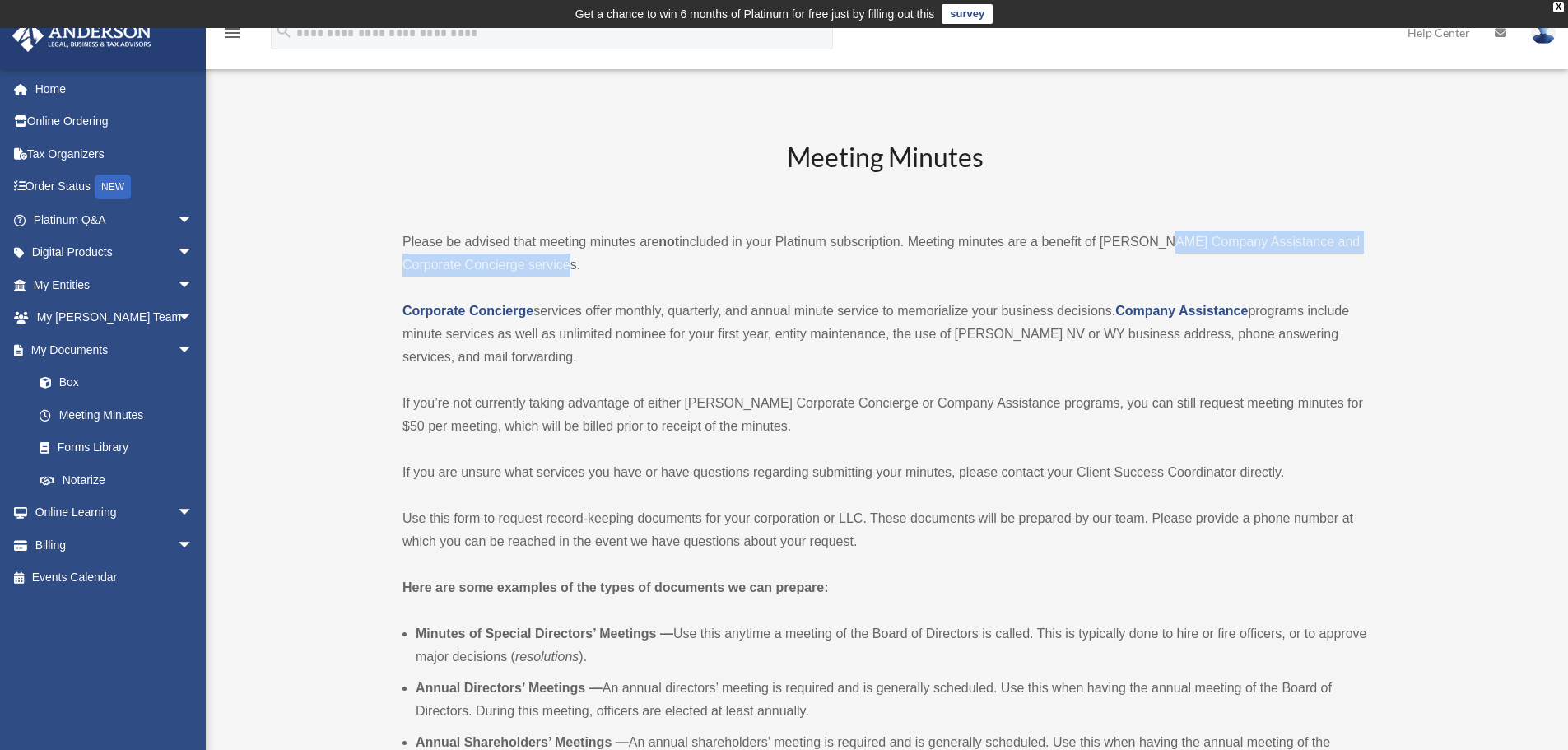
drag, startPoint x: 1163, startPoint y: 243, endPoint x: 753, endPoint y: 264, distance: 410.5
click at [753, 264] on p "Please be advised that meeting minutes are not included in your Platinum subscr…" at bounding box center [885, 254] width 965 height 46
click at [726, 343] on p "Corporate Concierge services offer monthly, quarterly, and annual minute servic…" at bounding box center [885, 335] width 965 height 69
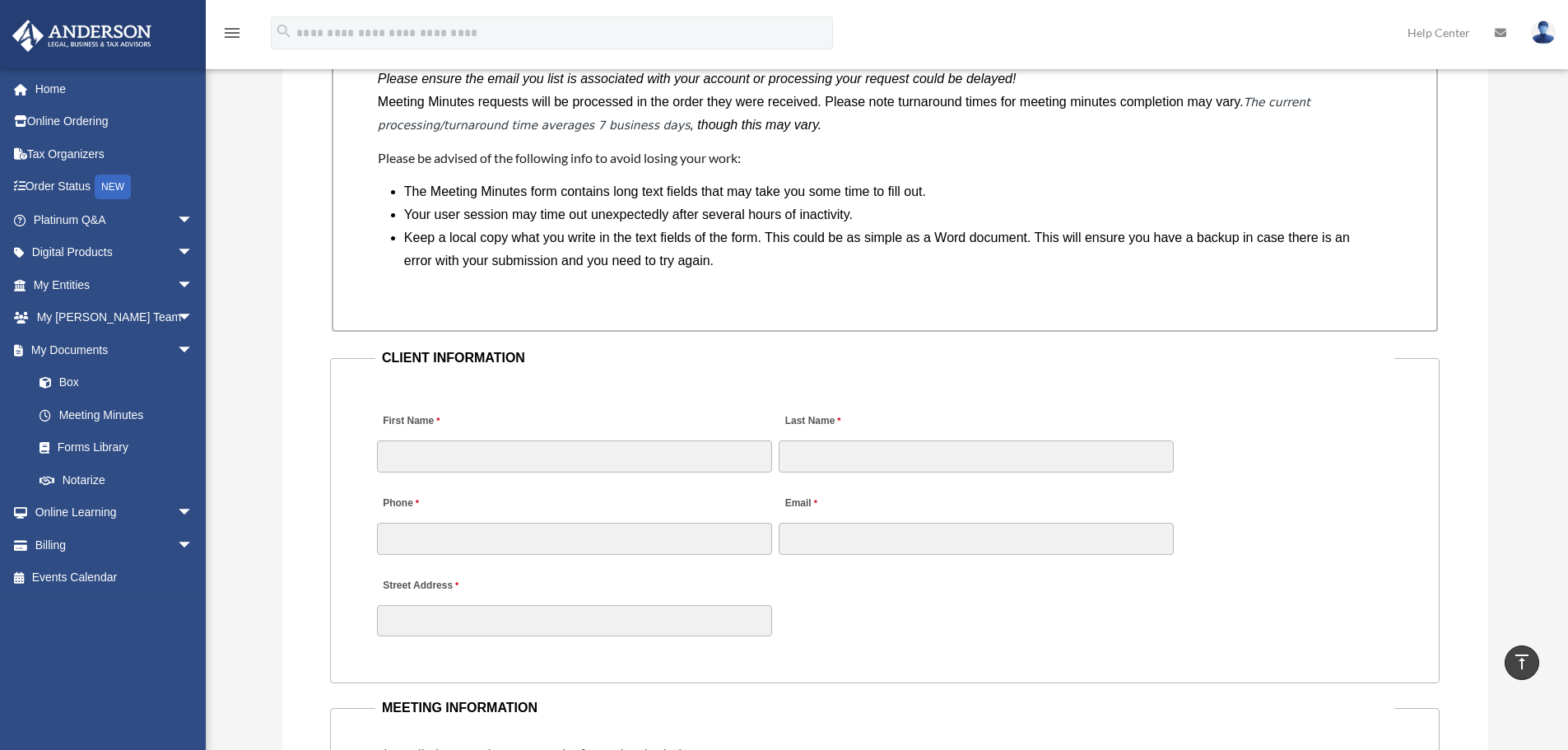
scroll to position [1483, 0]
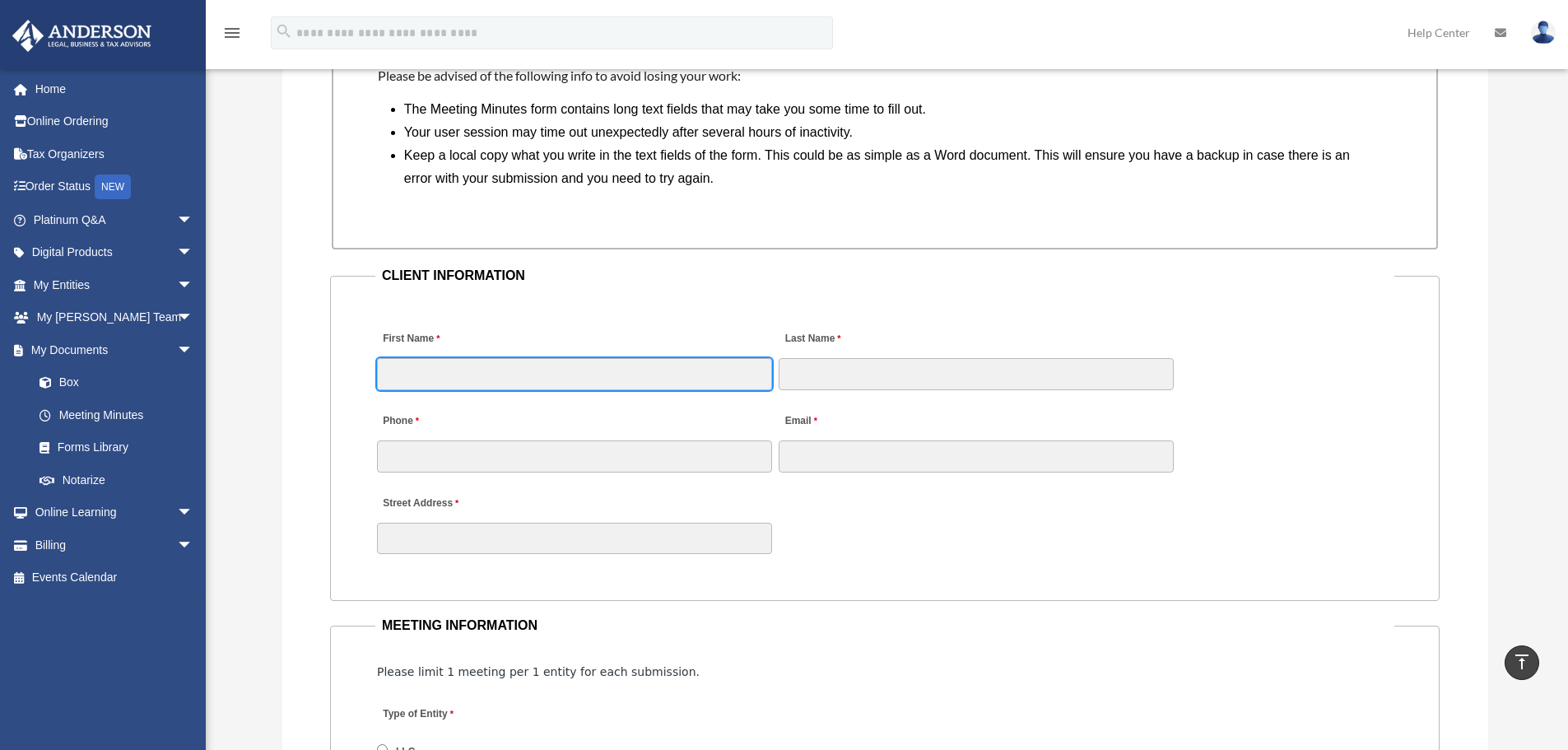
click at [413, 373] on input "First Name" at bounding box center [575, 374] width 395 height 31
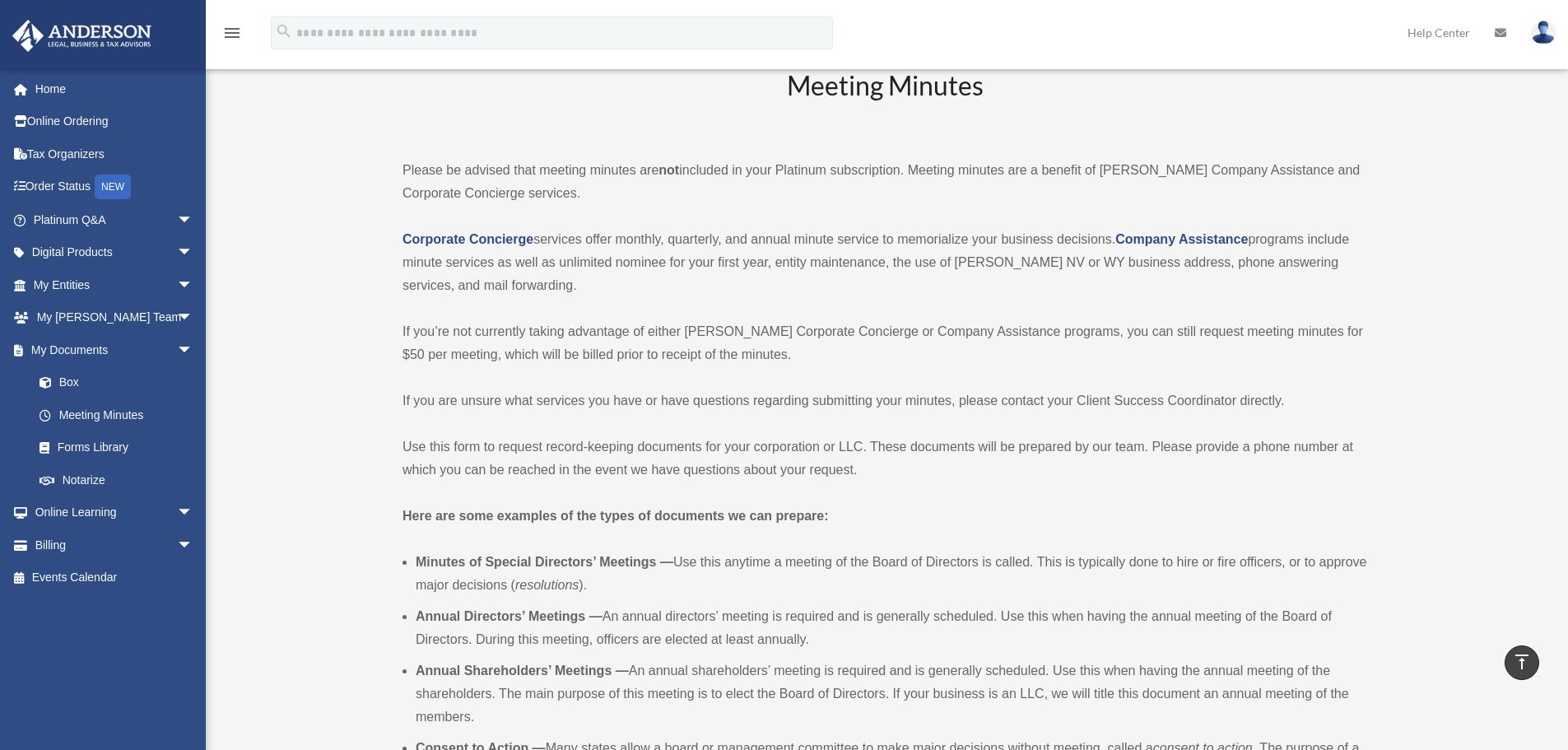
scroll to position [0, 0]
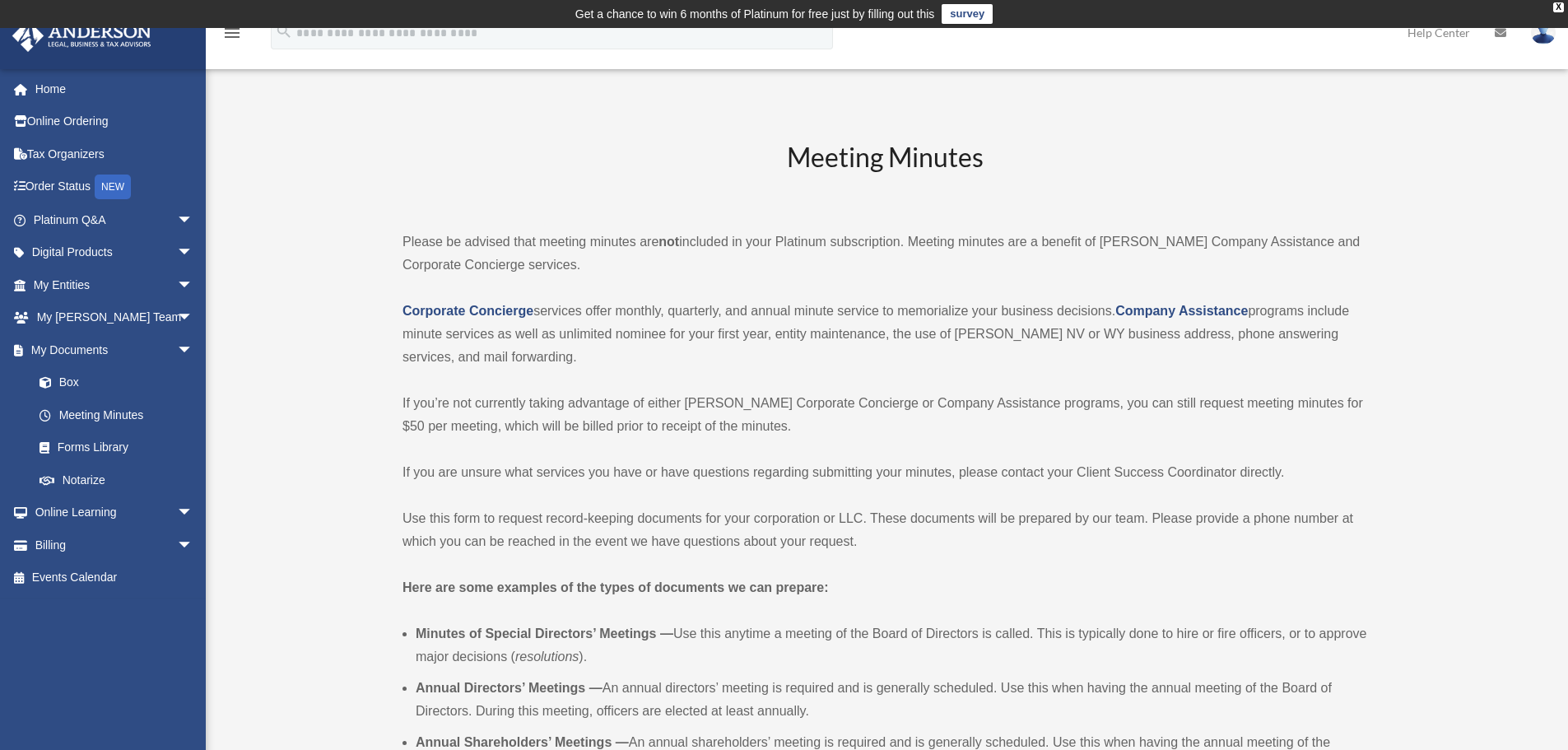
click at [983, 338] on p "Corporate Concierge services offer monthly, quarterly, and annual minute servic…" at bounding box center [885, 335] width 965 height 69
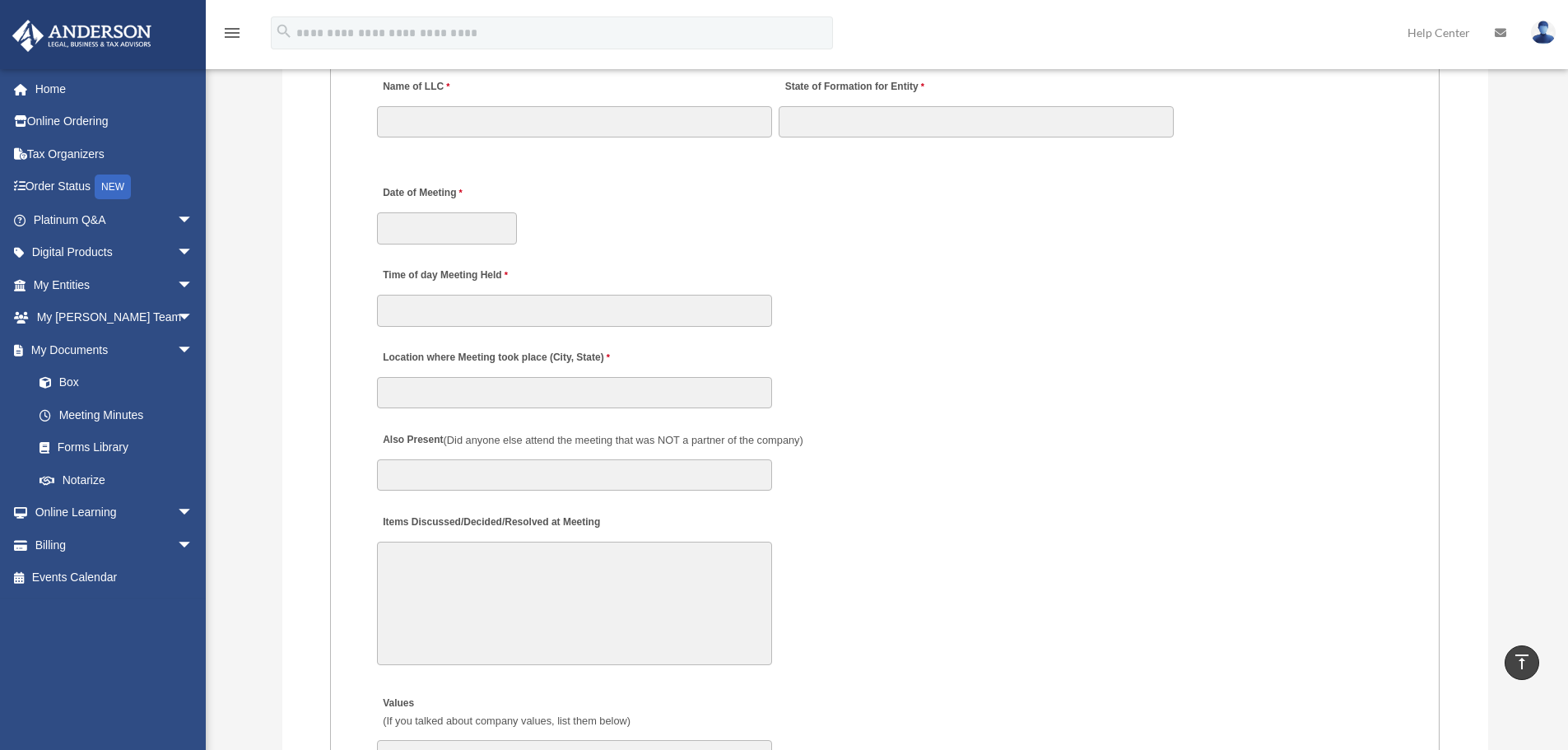
scroll to position [3047, 0]
